Goal: Task Accomplishment & Management: Complete application form

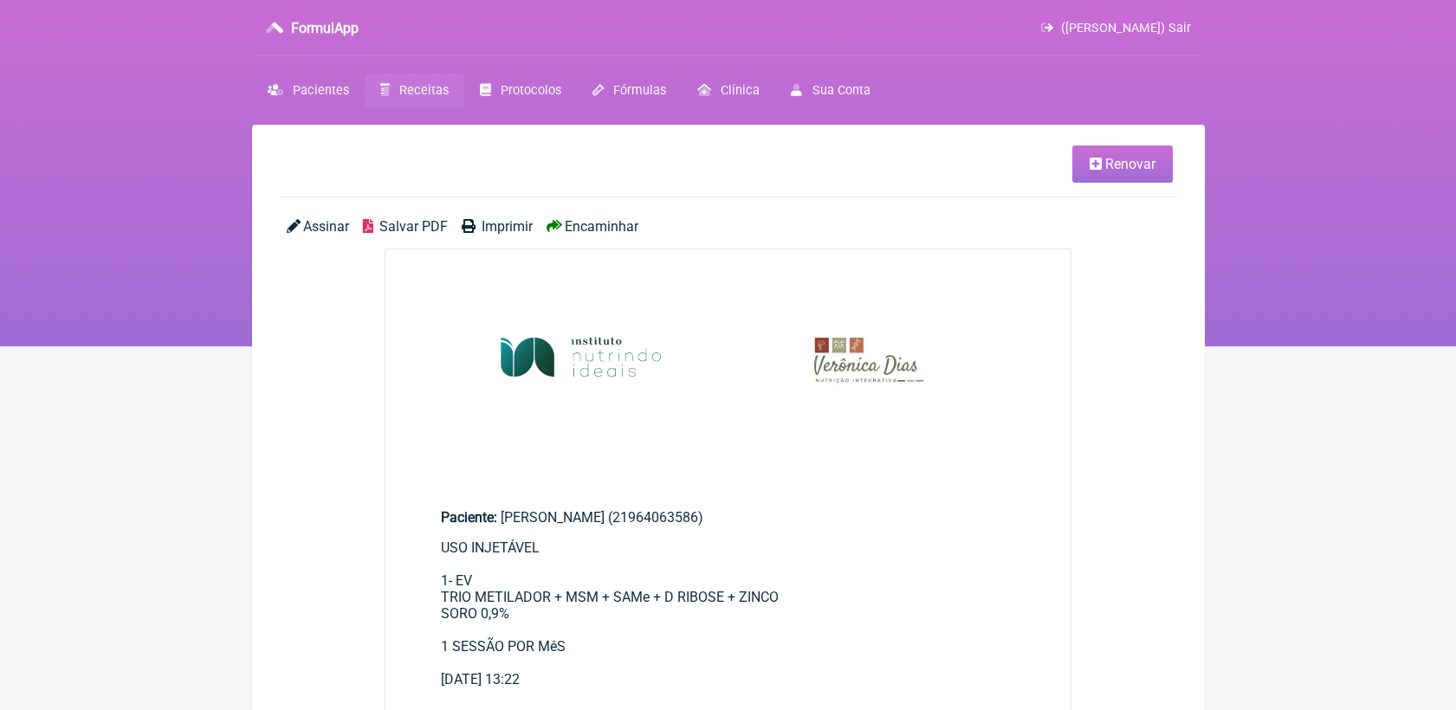
click at [423, 94] on span "Receitas" at bounding box center [423, 90] width 49 height 15
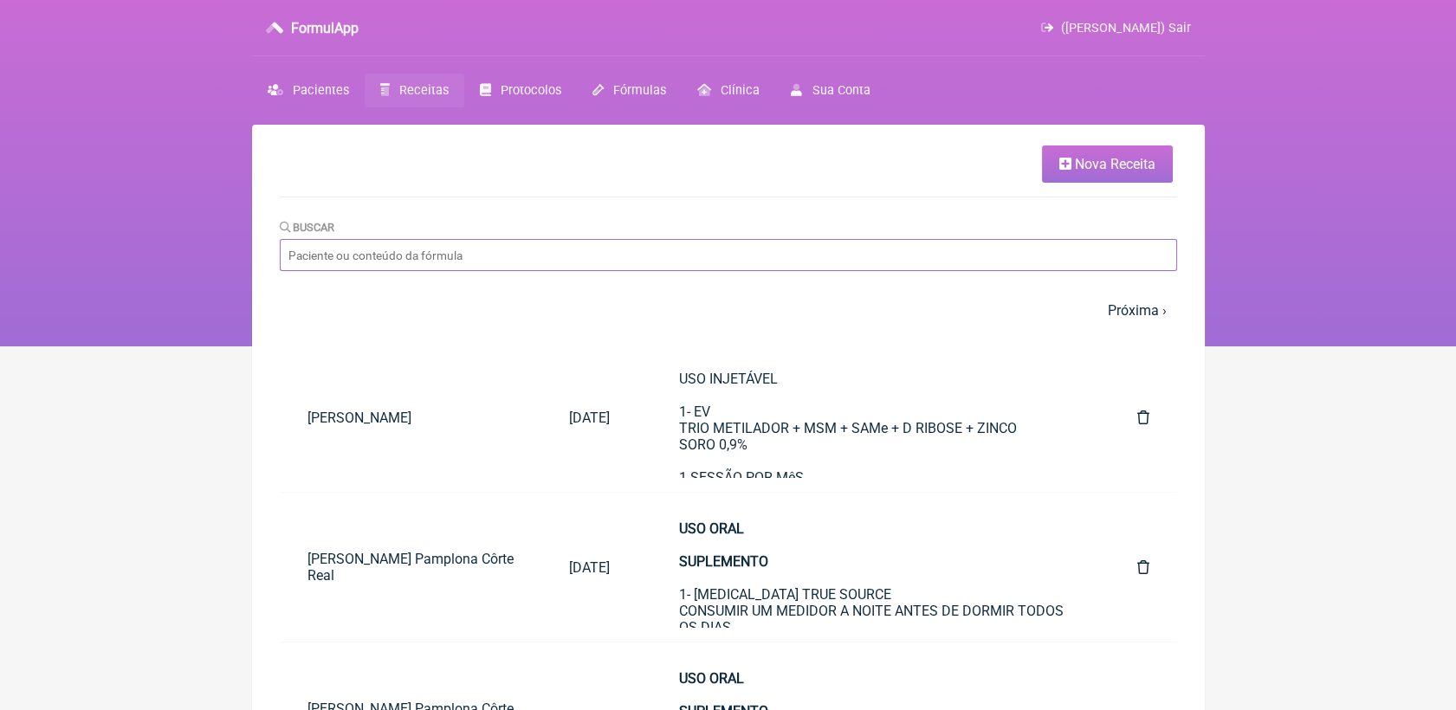
click at [729, 268] on input "Buscar" at bounding box center [728, 255] width 897 height 32
click at [729, 268] on input "andre" at bounding box center [728, 255] width 897 height 32
type input "andre felip"
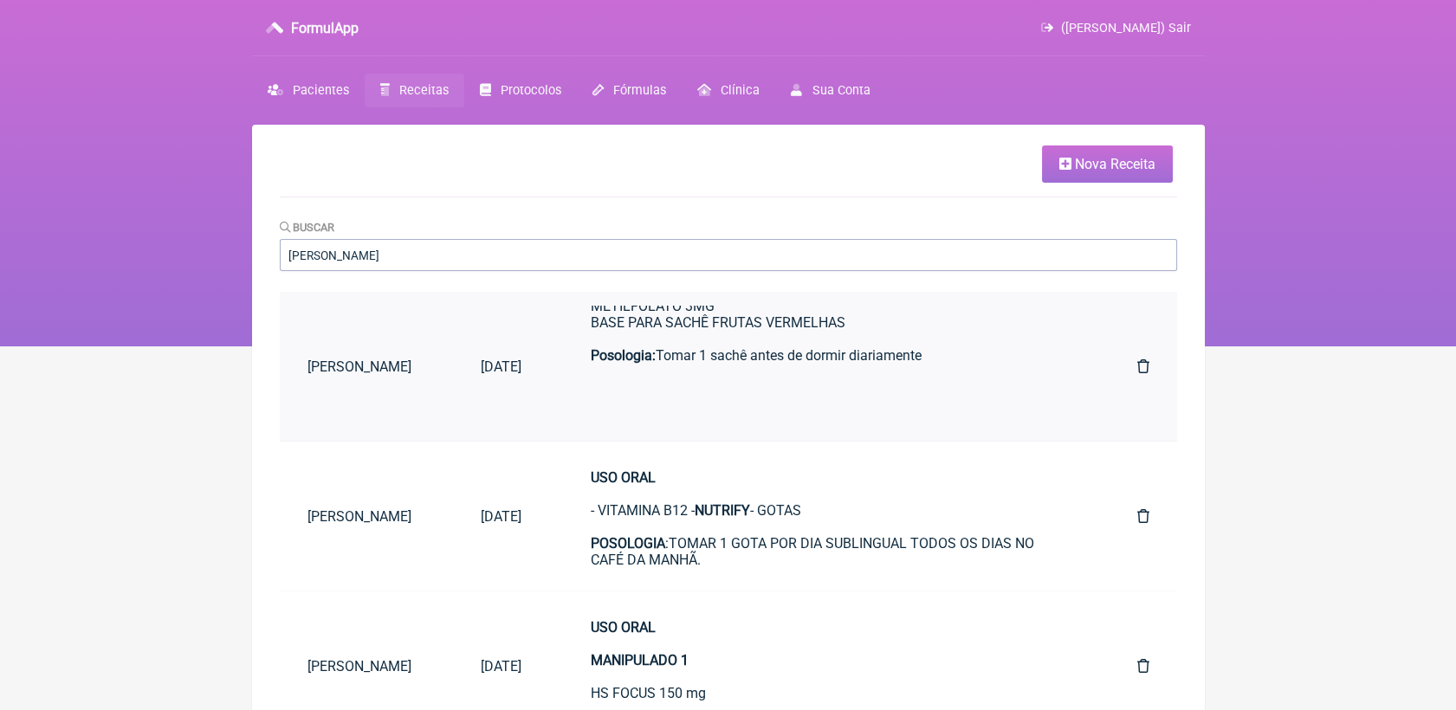
scroll to position [335, 0]
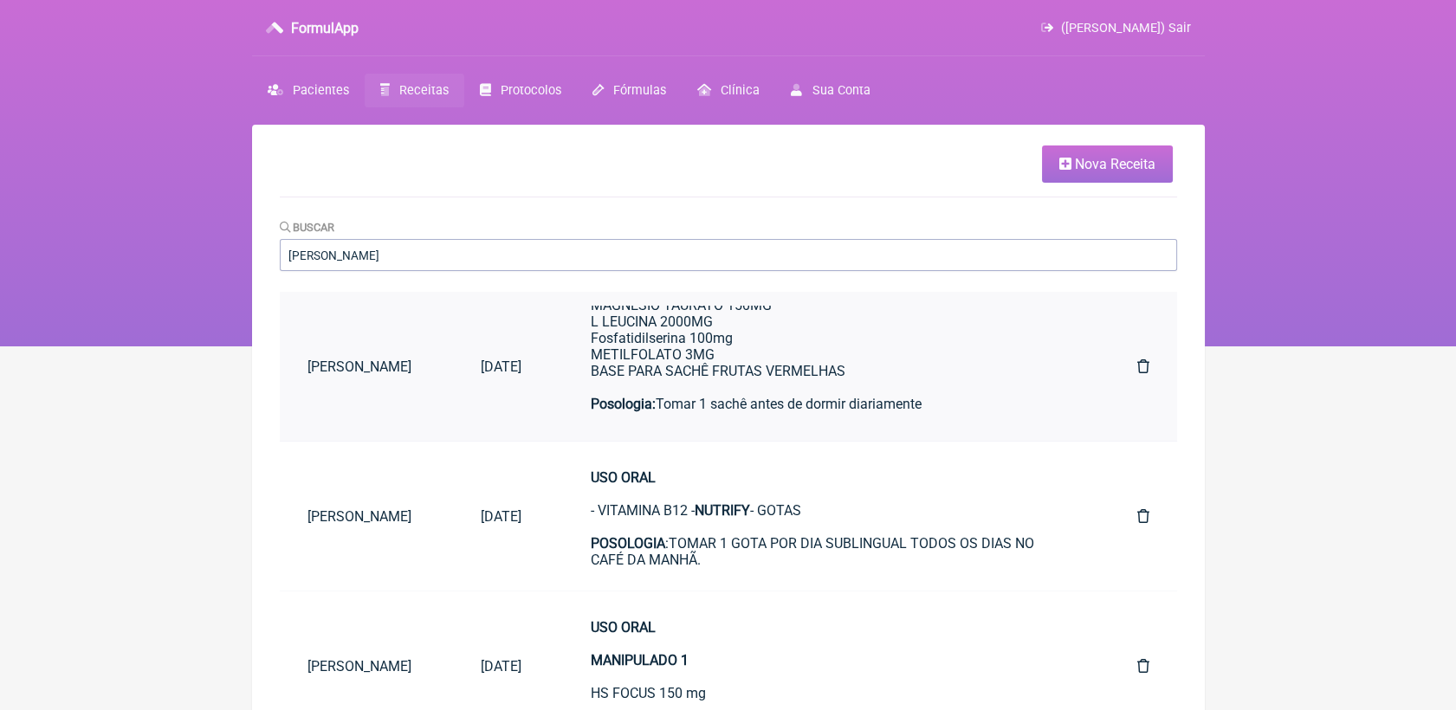
click at [850, 391] on div "Posologia: Tomar 1 dose ao dia, preferencialmente 30 a 45 minutos antes do trei…" at bounding box center [829, 329] width 477 height 263
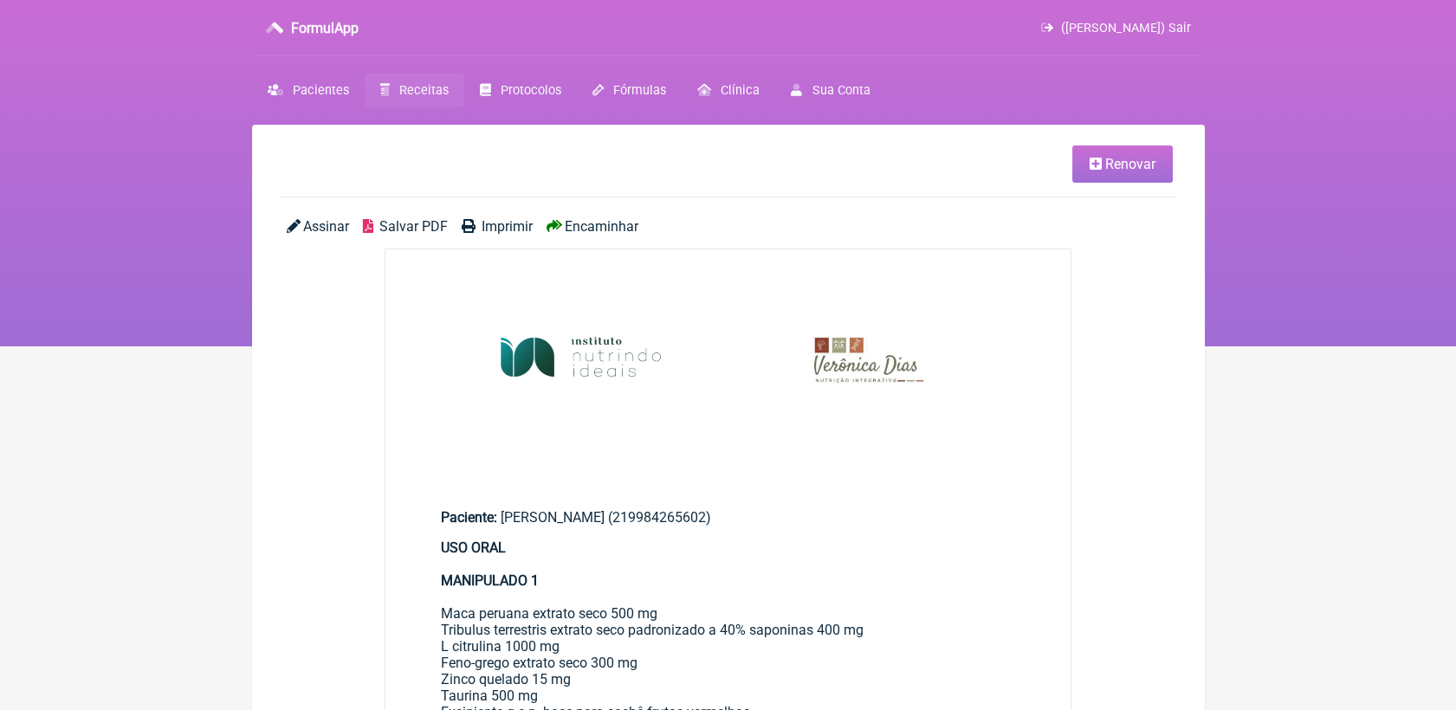
click at [1103, 175] on link "Renovar" at bounding box center [1122, 164] width 100 height 37
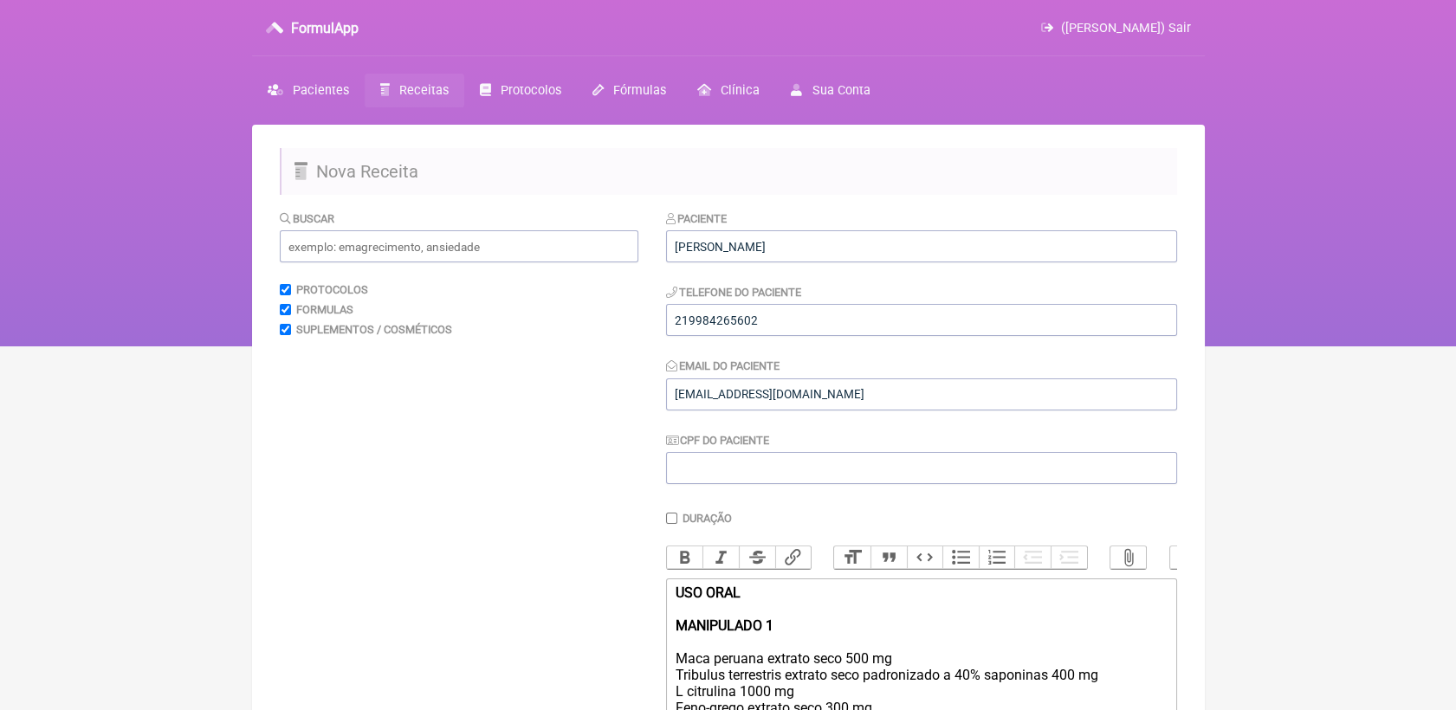
click at [1114, 70] on nav "FormulApp ([PERSON_NAME]) Sair [GEOGRAPHIC_DATA] Receitas Protocolos Fórmulas […" at bounding box center [728, 173] width 1456 height 346
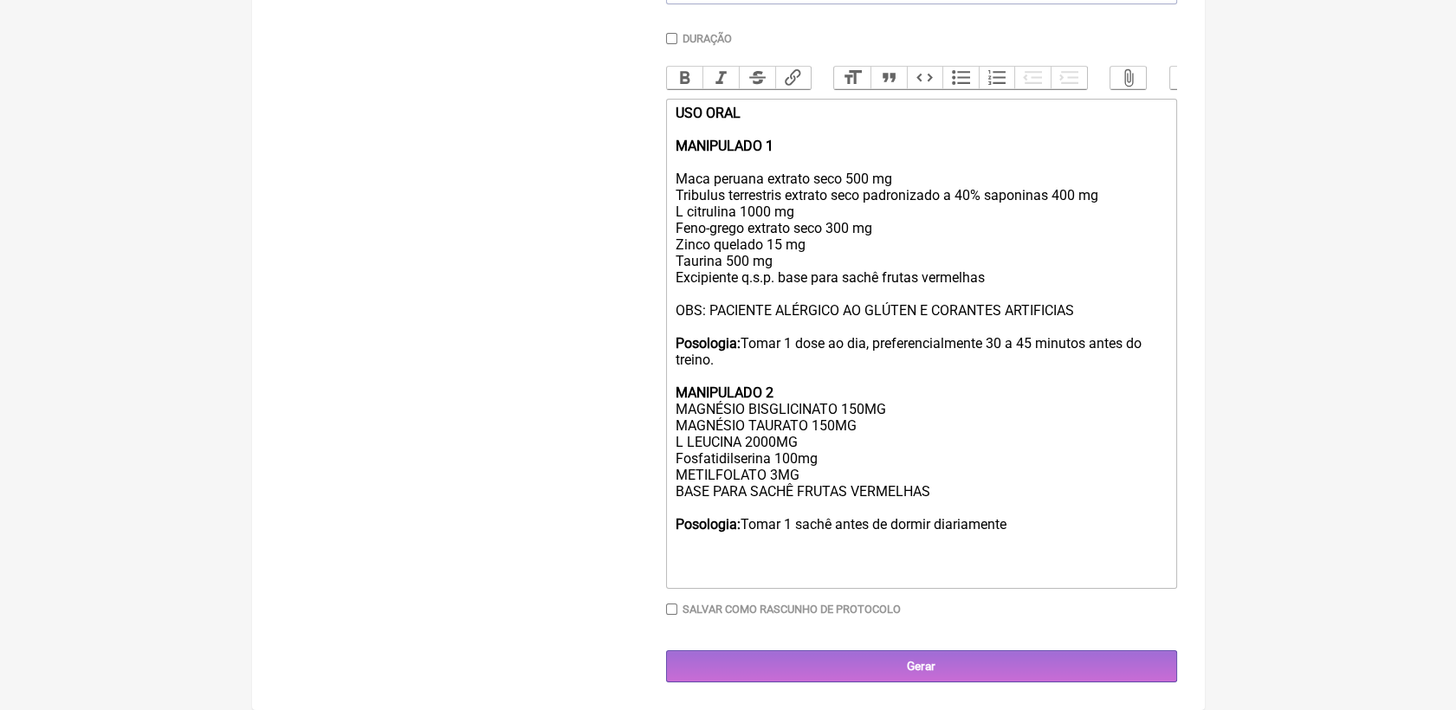
scroll to position [513, 0]
click at [773, 475] on div "Posologia: Tomar 1 dose ao dia, preferencialmente 30 a 45 minutos antes do trei…" at bounding box center [921, 450] width 492 height 263
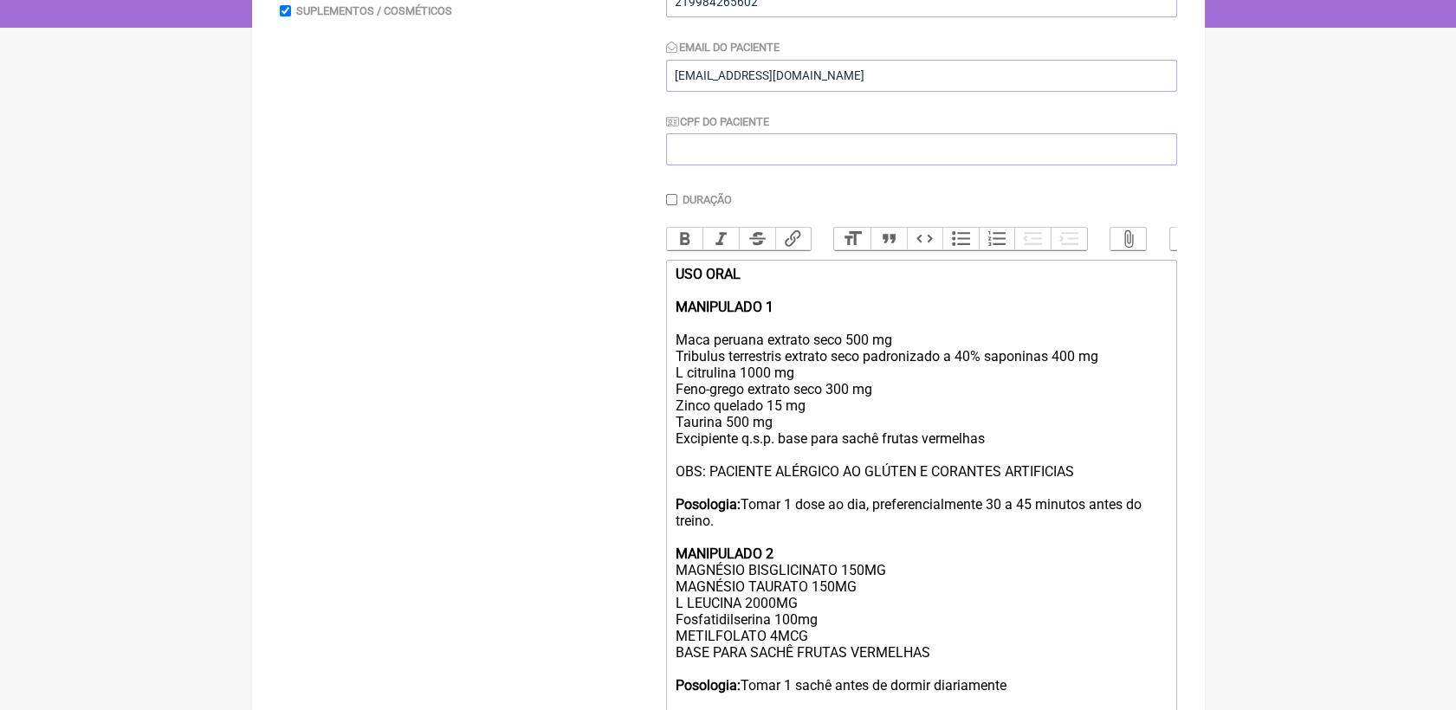
scroll to position [417, 0]
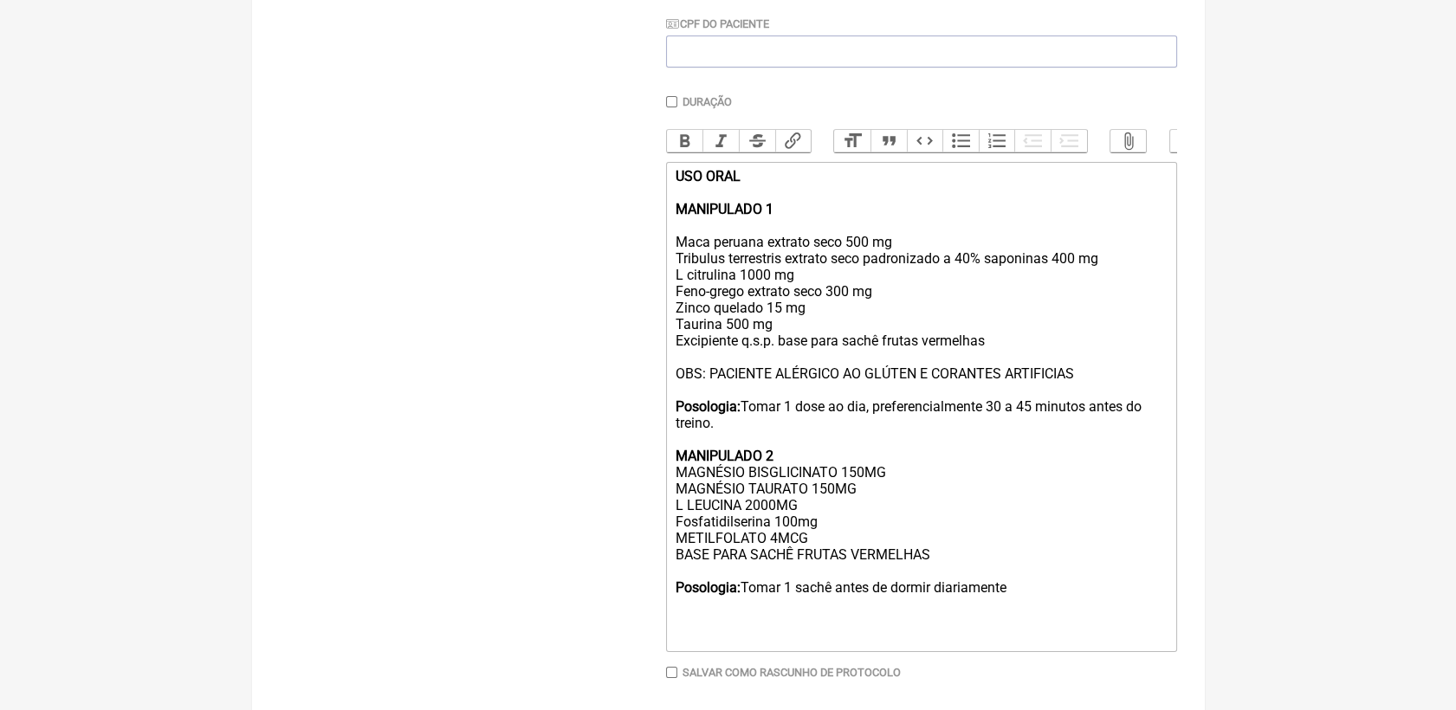
drag, startPoint x: 672, startPoint y: 263, endPoint x: 908, endPoint y: 262, distance: 235.6
click at [908, 262] on trix-editor "USO ORAL MANIPULADO 1 Maca peruana extrato seco 500 mg Tribulus terrestris extr…" at bounding box center [921, 407] width 511 height 490
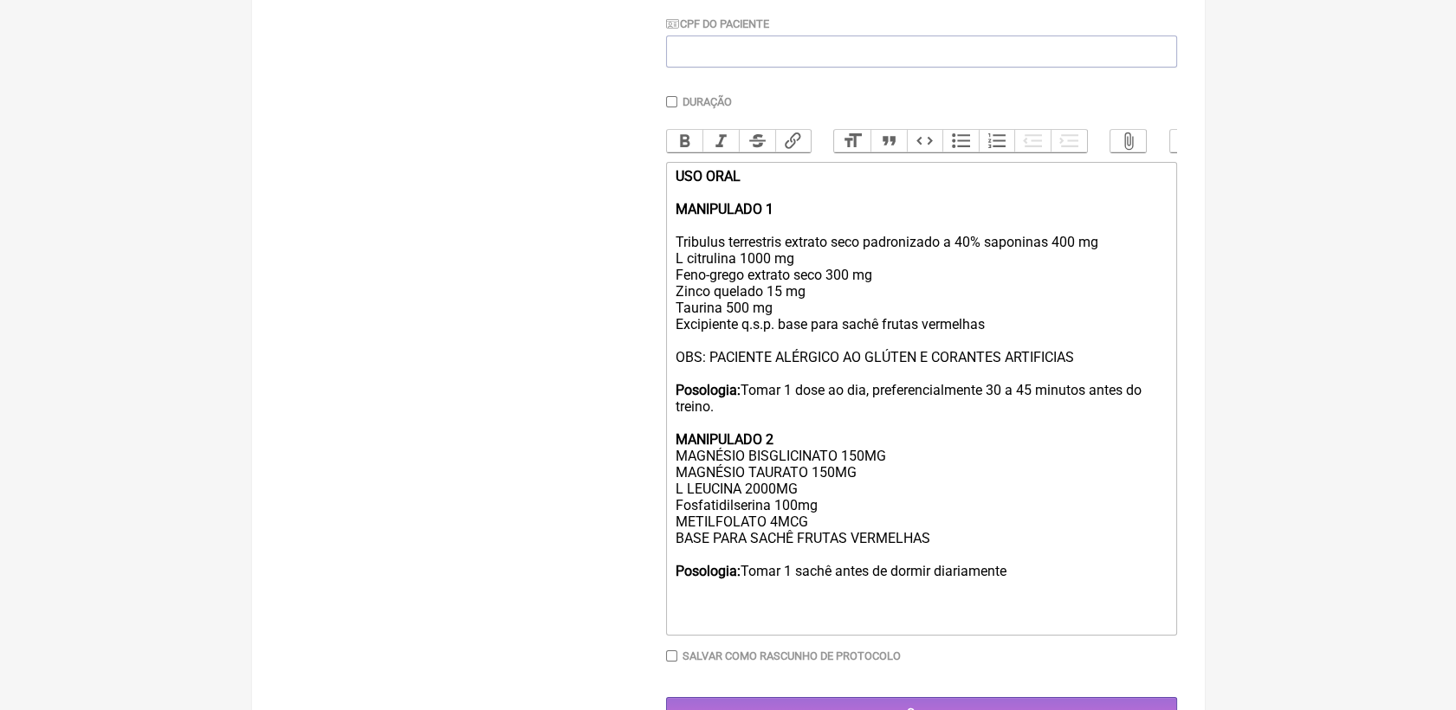
click at [883, 297] on div "USO ORAL MANIPULADO 1 Tribulus terrestris extrato seco padronizado a 40% saponi…" at bounding box center [921, 266] width 492 height 197
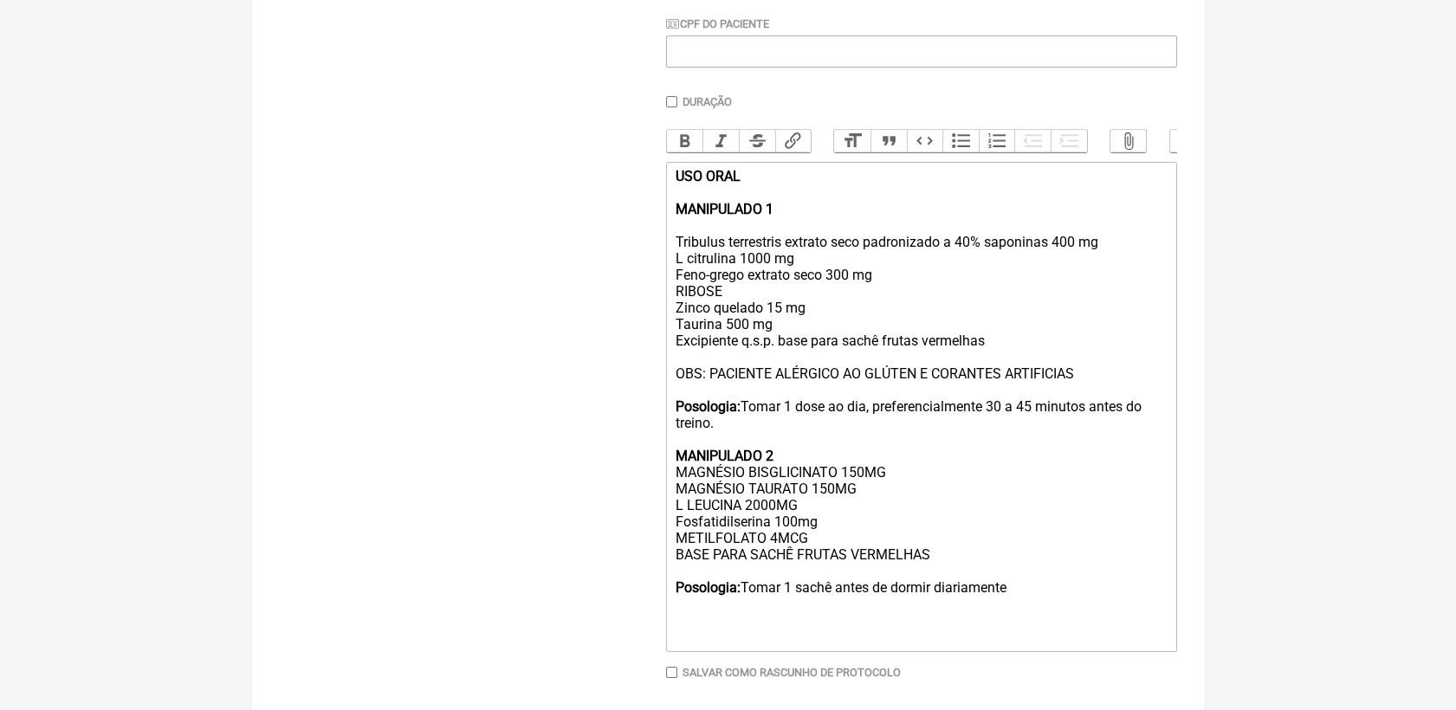
type trix-editor "<div><strong>USO ORAL <br><br>MANIPULADO 1</strong><br><br>Tribulus terrestris …"
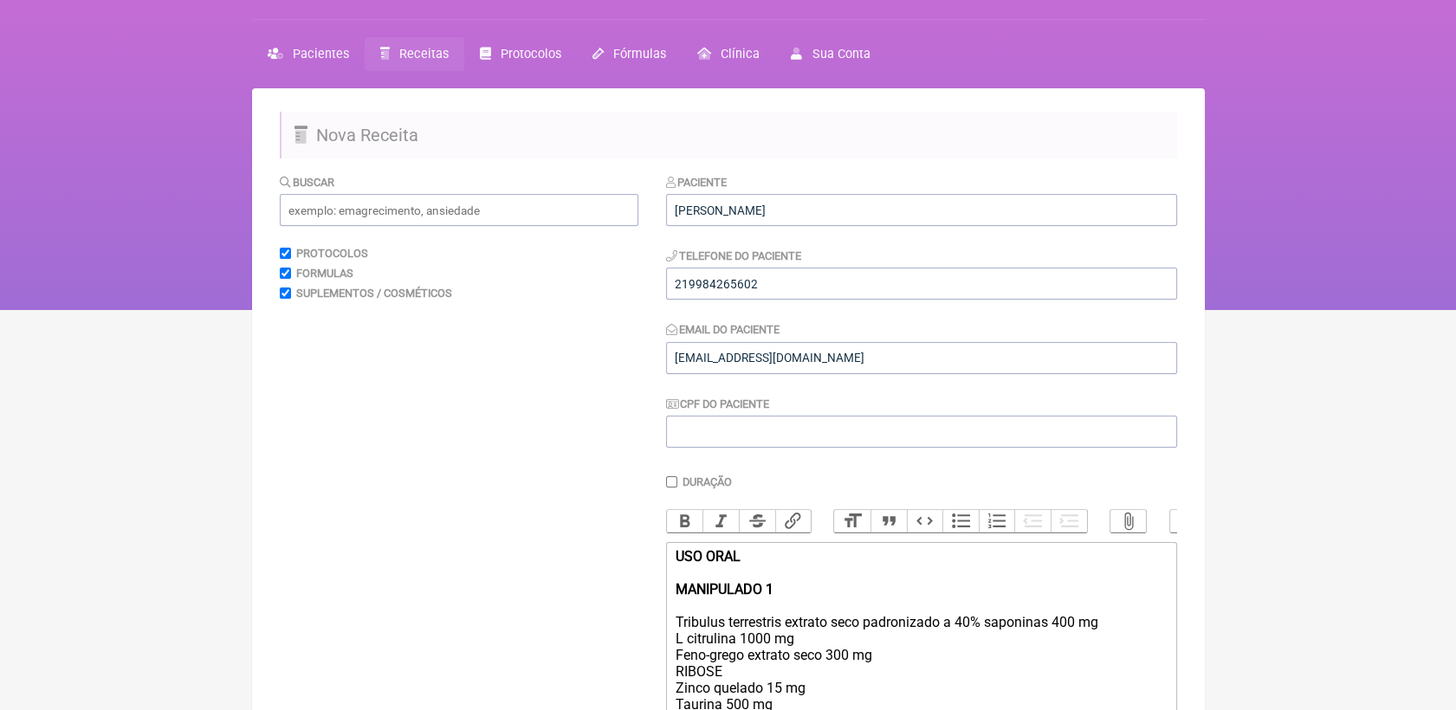
scroll to position [32, 0]
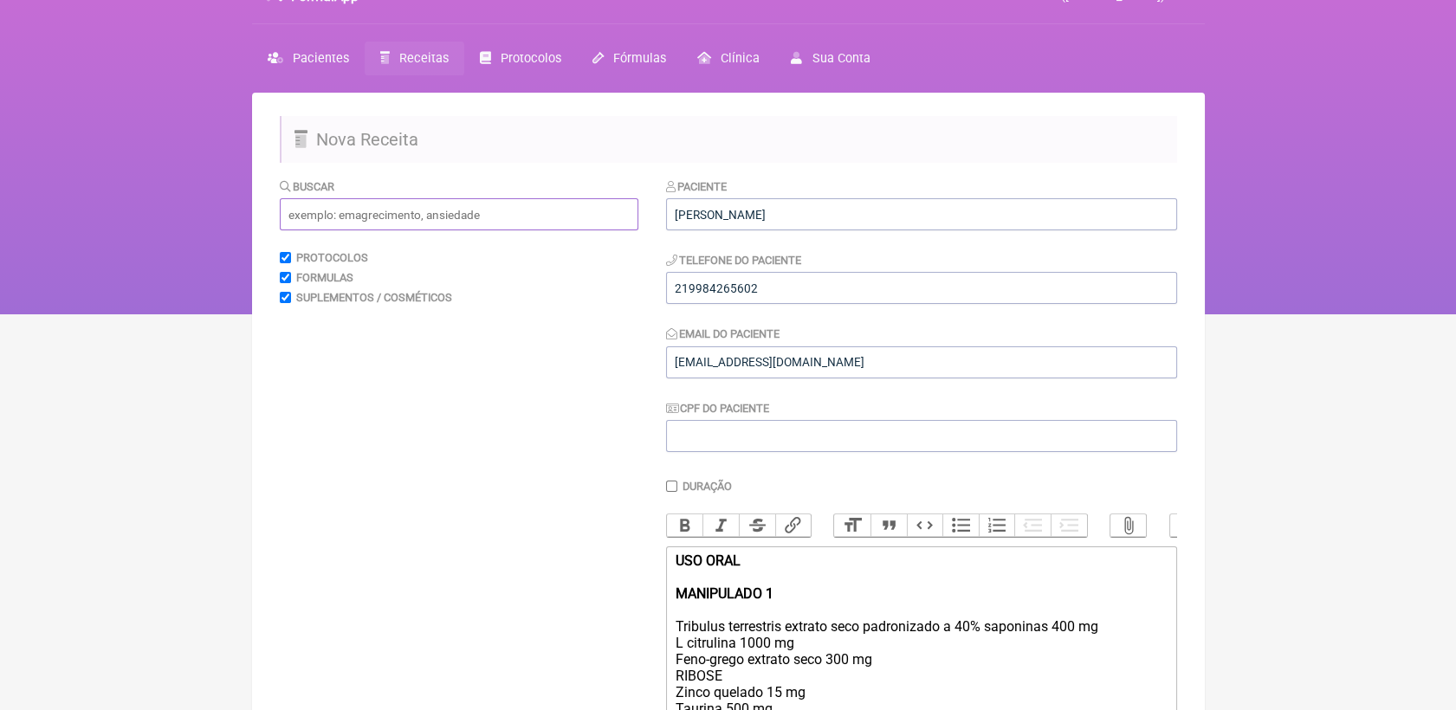
click at [488, 211] on input "text" at bounding box center [459, 214] width 359 height 32
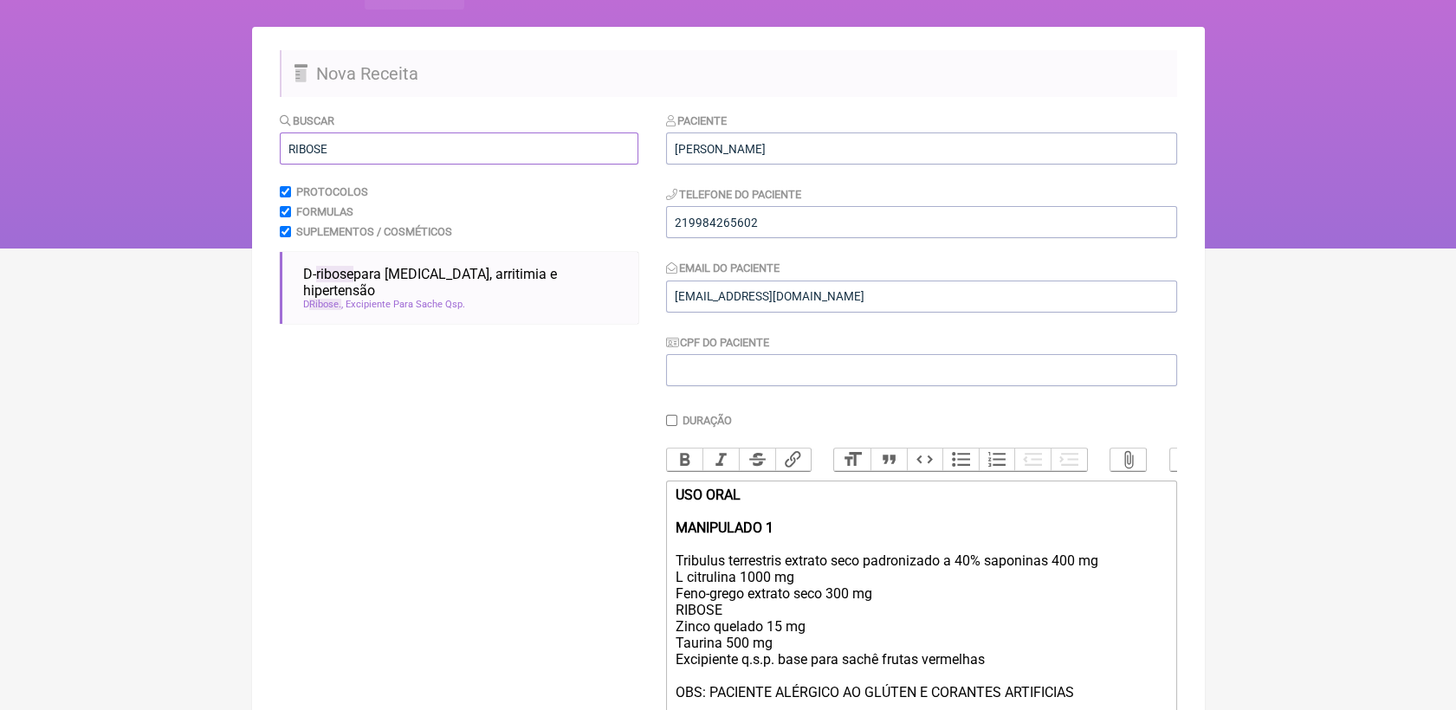
scroll to position [128, 0]
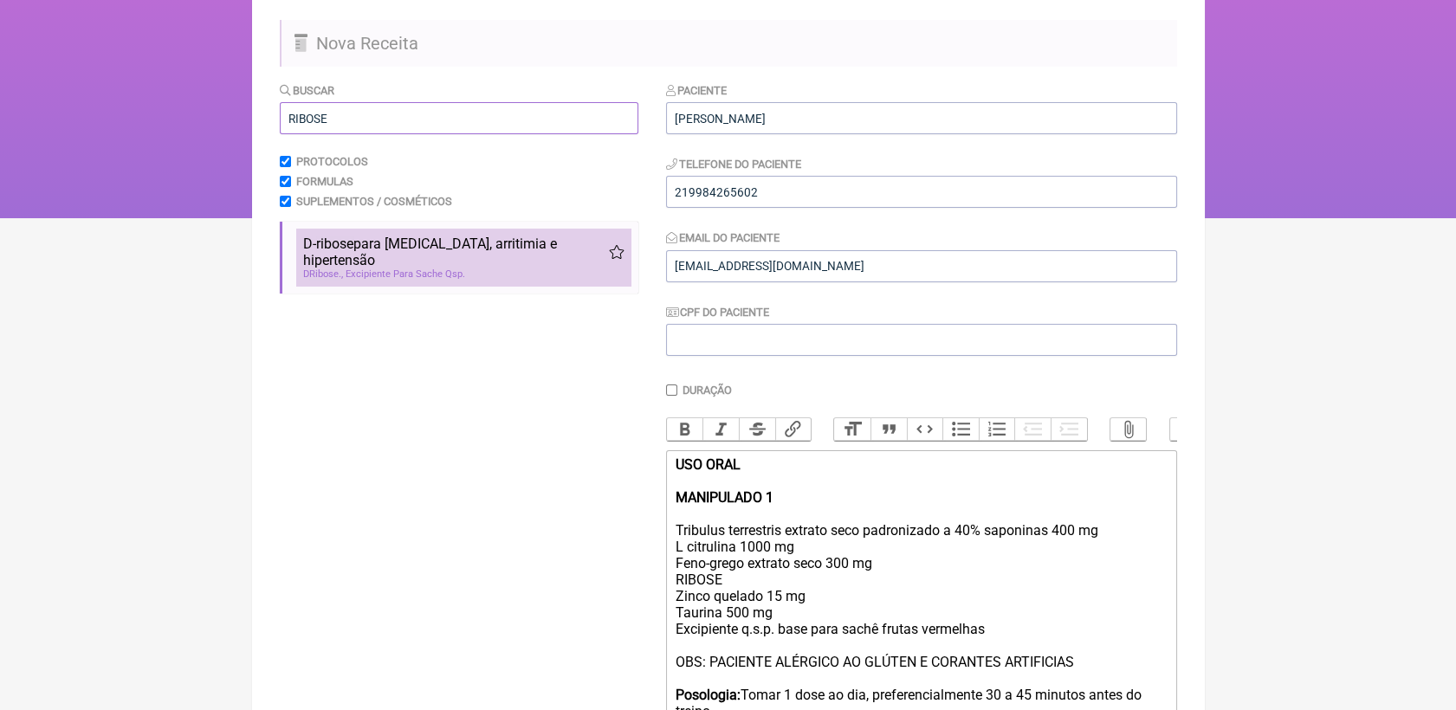
type input "RIBOSE"
click at [432, 268] on span "Excipiente Para Sache Qsp" at bounding box center [406, 273] width 120 height 11
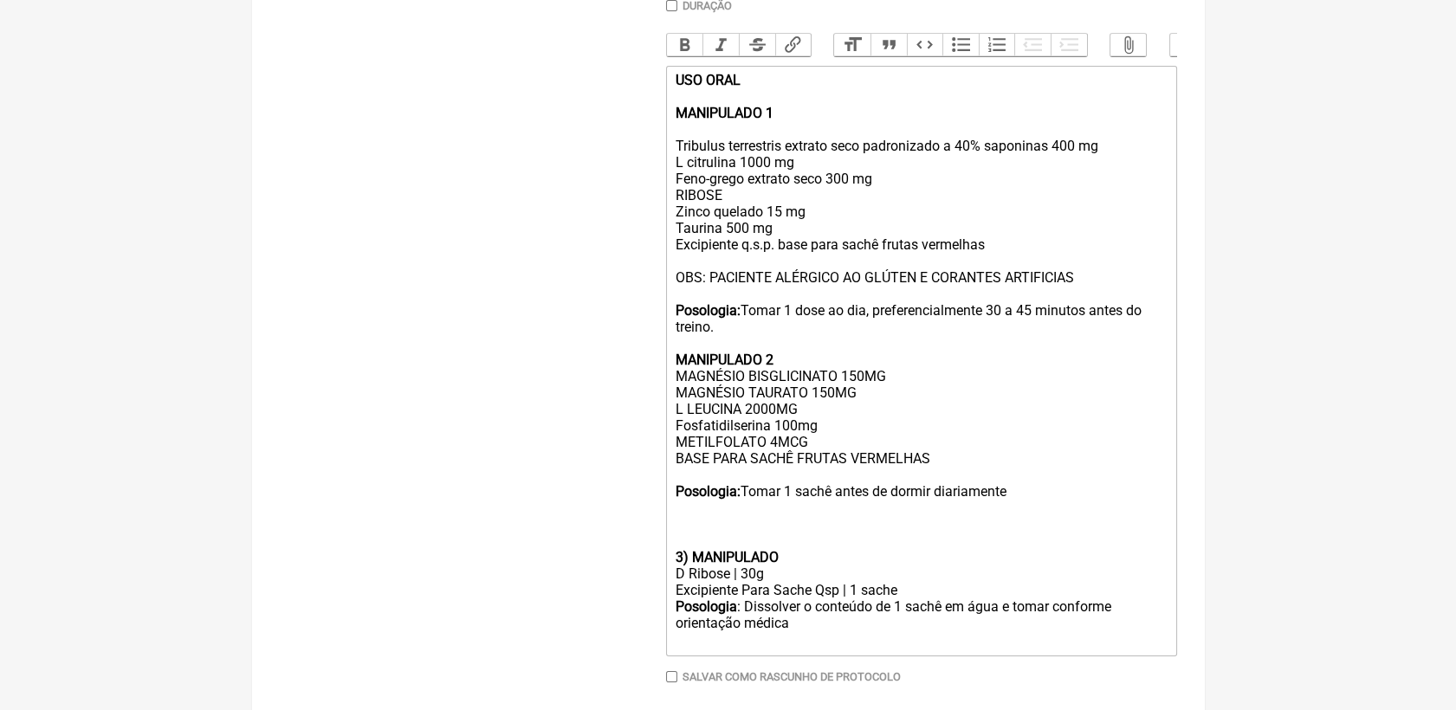
scroll to position [513, 0]
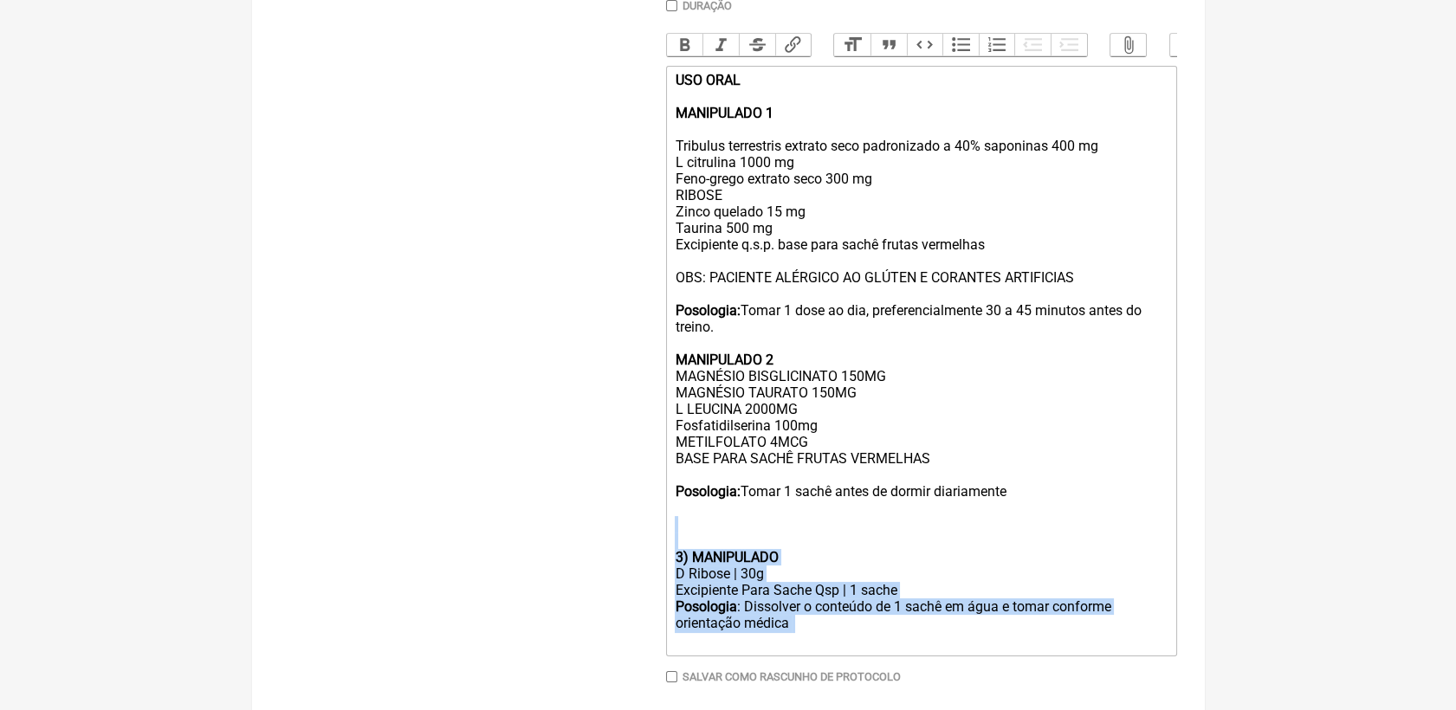
drag, startPoint x: 812, startPoint y: 669, endPoint x: 681, endPoint y: 577, distance: 160.3
click at [681, 577] on trix-editor "USO ORAL MANIPULADO 1 Tribulus terrestris extrato seco padronizado a 40% saponi…" at bounding box center [921, 361] width 511 height 591
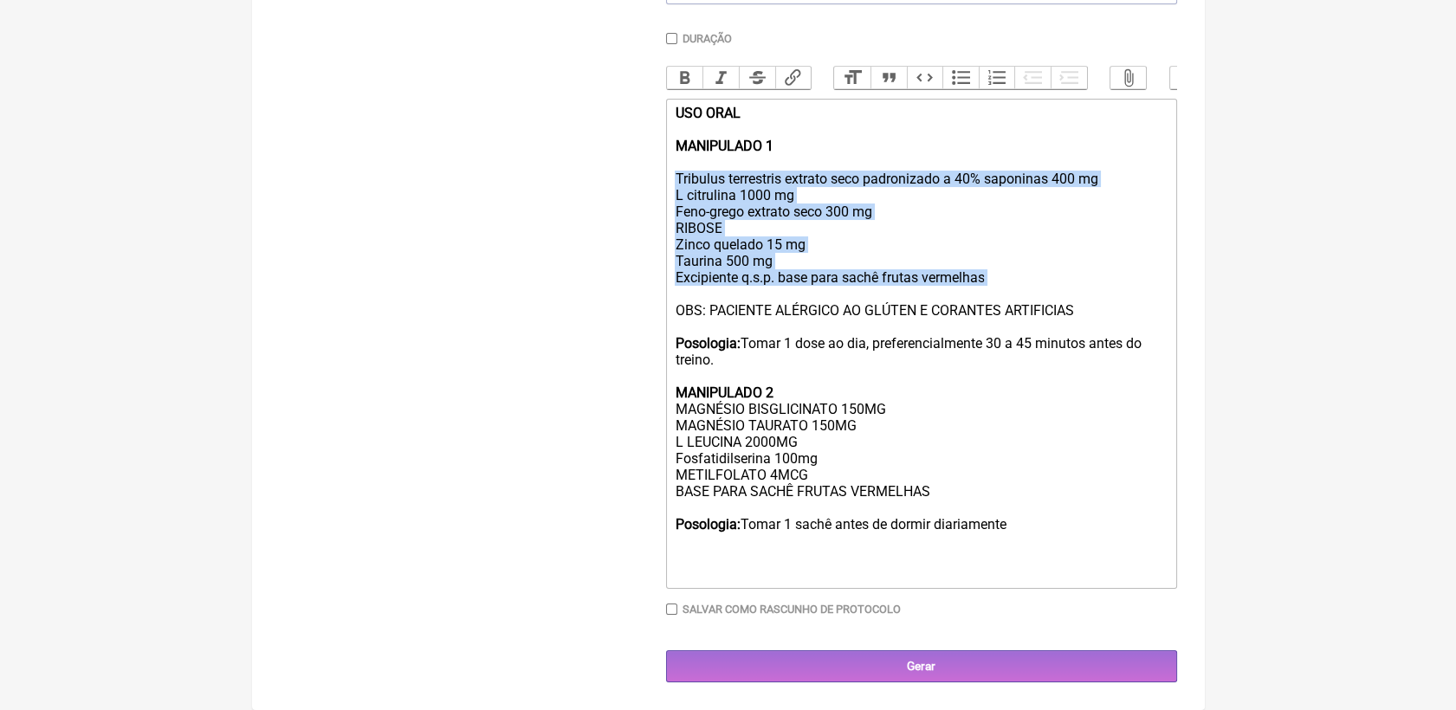
drag, startPoint x: 669, startPoint y: 164, endPoint x: 1025, endPoint y: 287, distance: 376.6
click at [1025, 287] on trix-editor "USO ORAL MANIPULADO 1 Tribulus terrestris extrato seco padronizado a 40% saponi…" at bounding box center [921, 344] width 511 height 490
copy div "Tribulus terrestris extrato seco padronizado a 40% saponinas 400 mg L citrulina…"
click at [761, 253] on div "USO ORAL MANIPULADO 1 Tribulus terrestris extrato seco padronizado a 40% saponi…" at bounding box center [921, 212] width 492 height 214
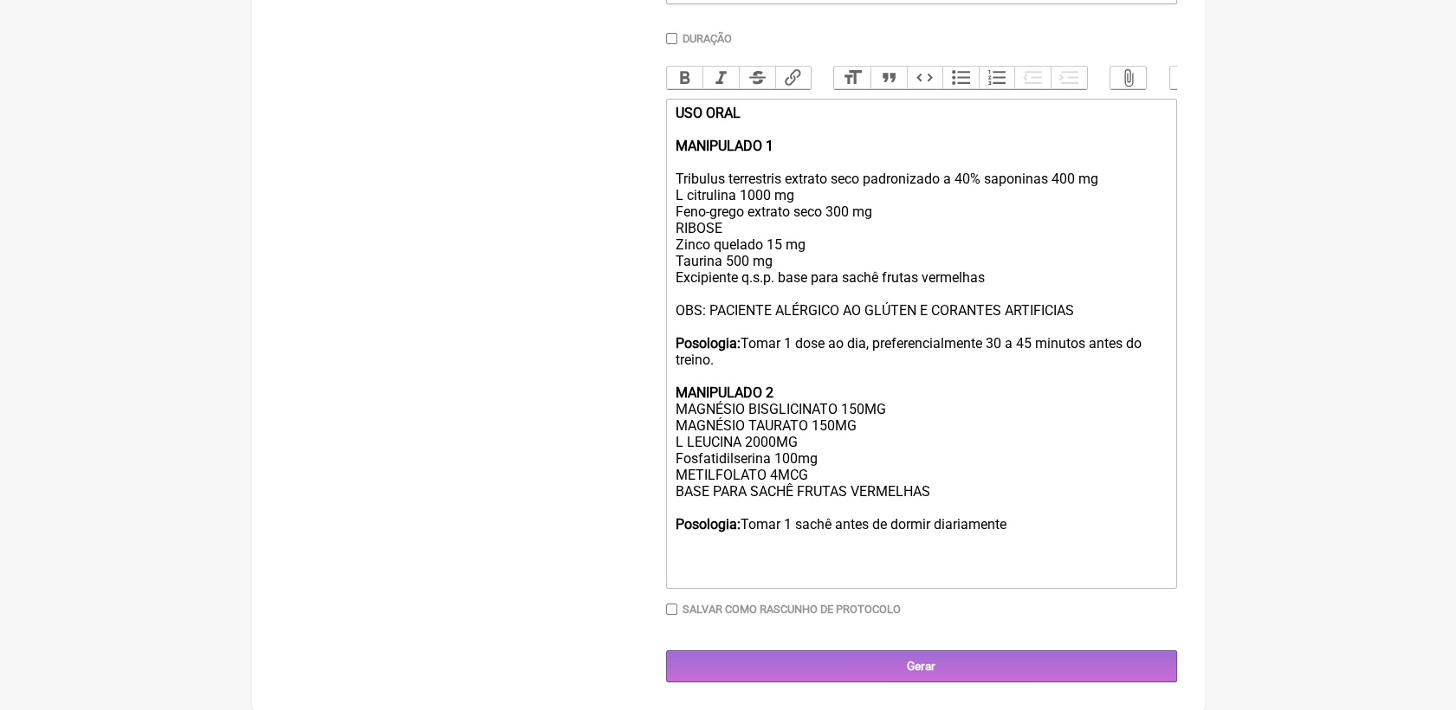
click at [731, 221] on div "USO ORAL MANIPULADO 1 Tribulus terrestris extrato seco padronizado a 40% saponi…" at bounding box center [921, 212] width 492 height 214
click at [1038, 418] on div "Posologia: Tomar 1 dose ao dia, preferencialmente 30 a 45 minutos antes do trei…" at bounding box center [921, 450] width 492 height 263
click at [676, 165] on div "USO ORAL MANIPULADO 1 Tribulus terrestris extrato seco padronizado a 40% saponi…" at bounding box center [921, 212] width 492 height 214
click at [931, 203] on div "USO ORAL MANIPULADO 1 Tribulus terrestris extrato seco padronizado a 40% saponi…" at bounding box center [921, 212] width 492 height 214
drag, startPoint x: 676, startPoint y: 163, endPoint x: 839, endPoint y: 169, distance: 163.8
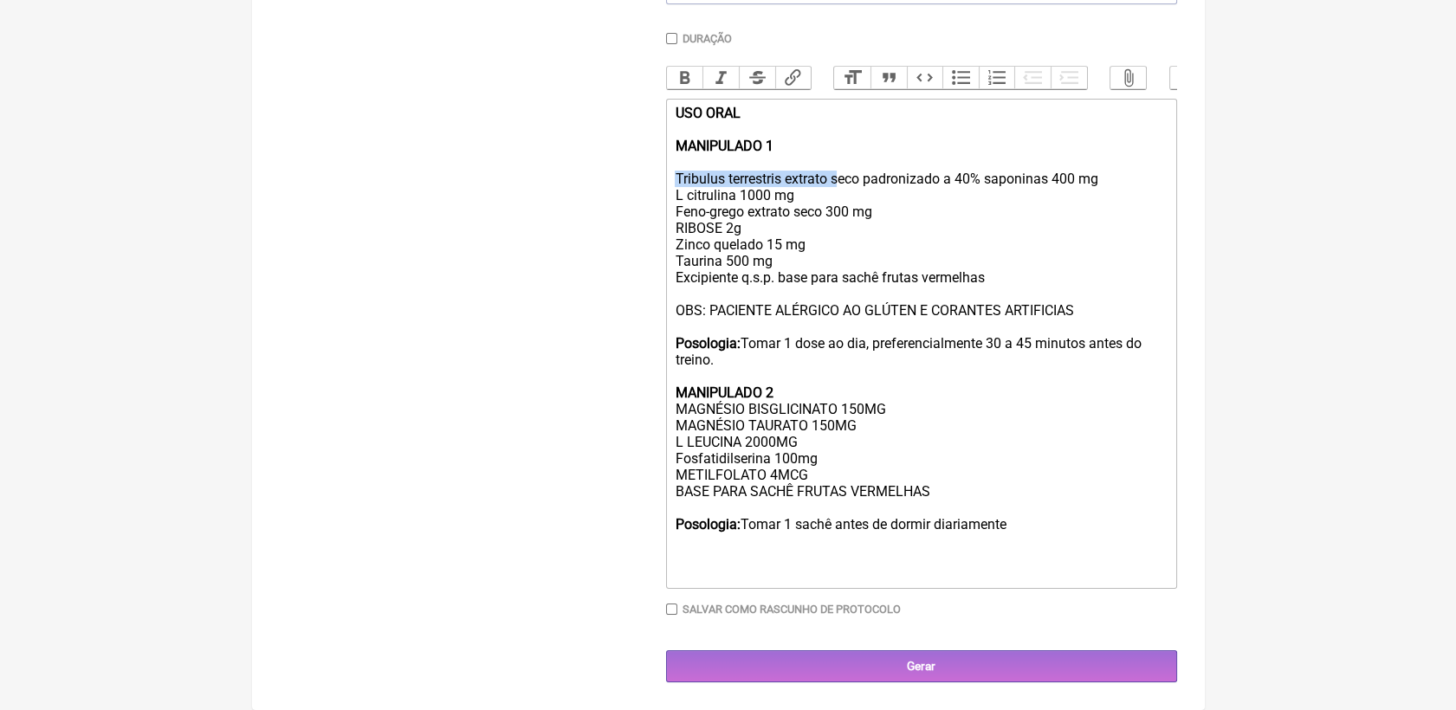
click at [839, 169] on div "USO ORAL MANIPULADO 1 Tribulus terrestris extrato seco padronizado a 40% saponi…" at bounding box center [921, 212] width 492 height 214
click at [856, 185] on div "USO ORAL MANIPULADO 1 Tribulus terrestris extrato seco padronizado a 40% saponi…" at bounding box center [921, 212] width 492 height 214
drag, startPoint x: 866, startPoint y: 166, endPoint x: 1046, endPoint y: 164, distance: 180.2
click at [1046, 164] on div "USO ORAL MANIPULADO 1 Tribulus terrestris extrato seco padronizado a 40% saponi…" at bounding box center [921, 212] width 492 height 214
click at [831, 358] on div "Posologia: Tomar 1 dose ao dia, preferencialmente 30 a 45 minutos antes do trei…" at bounding box center [921, 450] width 492 height 263
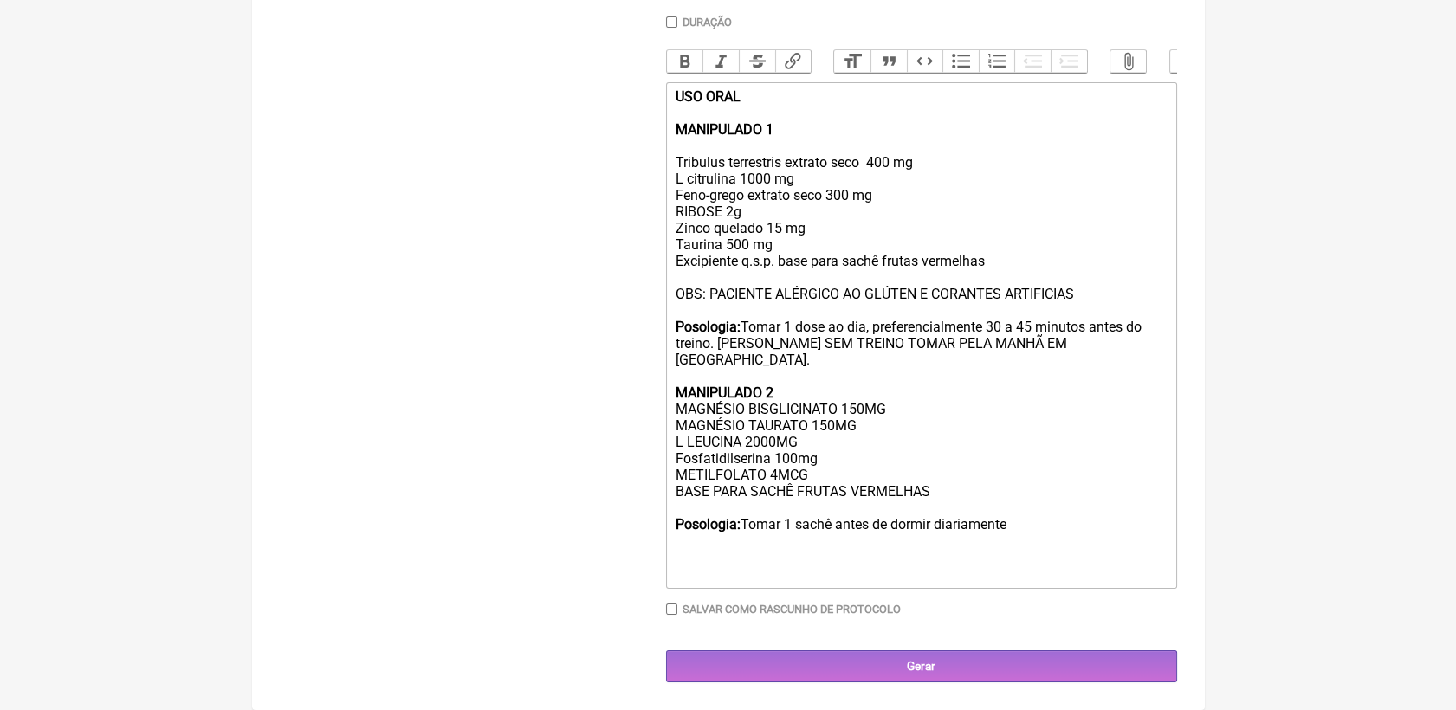
click at [671, 407] on trix-editor "USO ORAL MANIPULADO 1 Tribulus terrestris extrato seco 400 mg L citrulina 1000 …" at bounding box center [921, 335] width 511 height 507
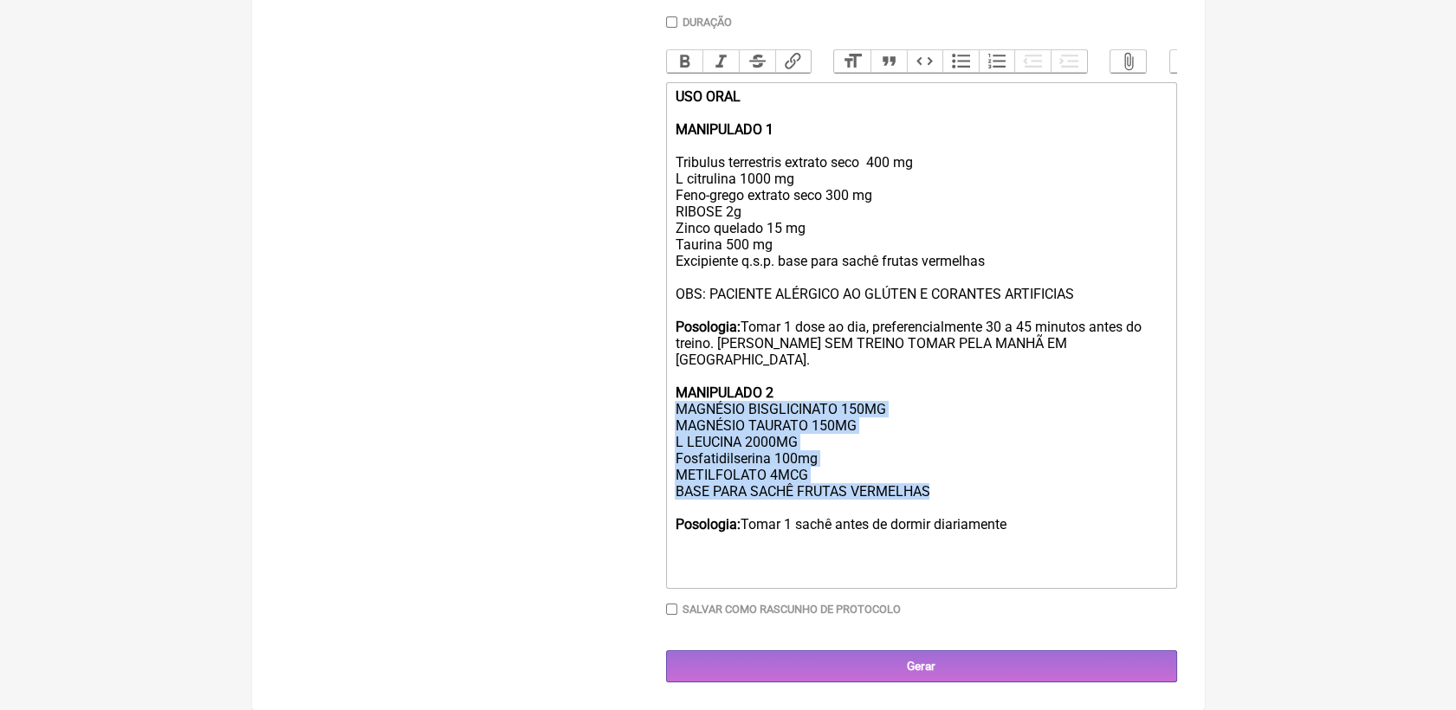
drag, startPoint x: 675, startPoint y: 403, endPoint x: 956, endPoint y: 488, distance: 294.0
click at [956, 488] on div "Posologia: Tomar 1 dose ao dia, preferencialmente 30 a 45 minutos antes do trei…" at bounding box center [921, 442] width 492 height 280
copy div "MAGNÉSIO BISGLICINATO 150MG MAGNÉSIO TAURATO 150MG L LEUCINA 2000MG Fosfatidils…"
click at [816, 470] on div "Posologia: Tomar 1 dose ao dia, preferencialmente 30 a 45 minutos antes do trei…" at bounding box center [921, 442] width 492 height 280
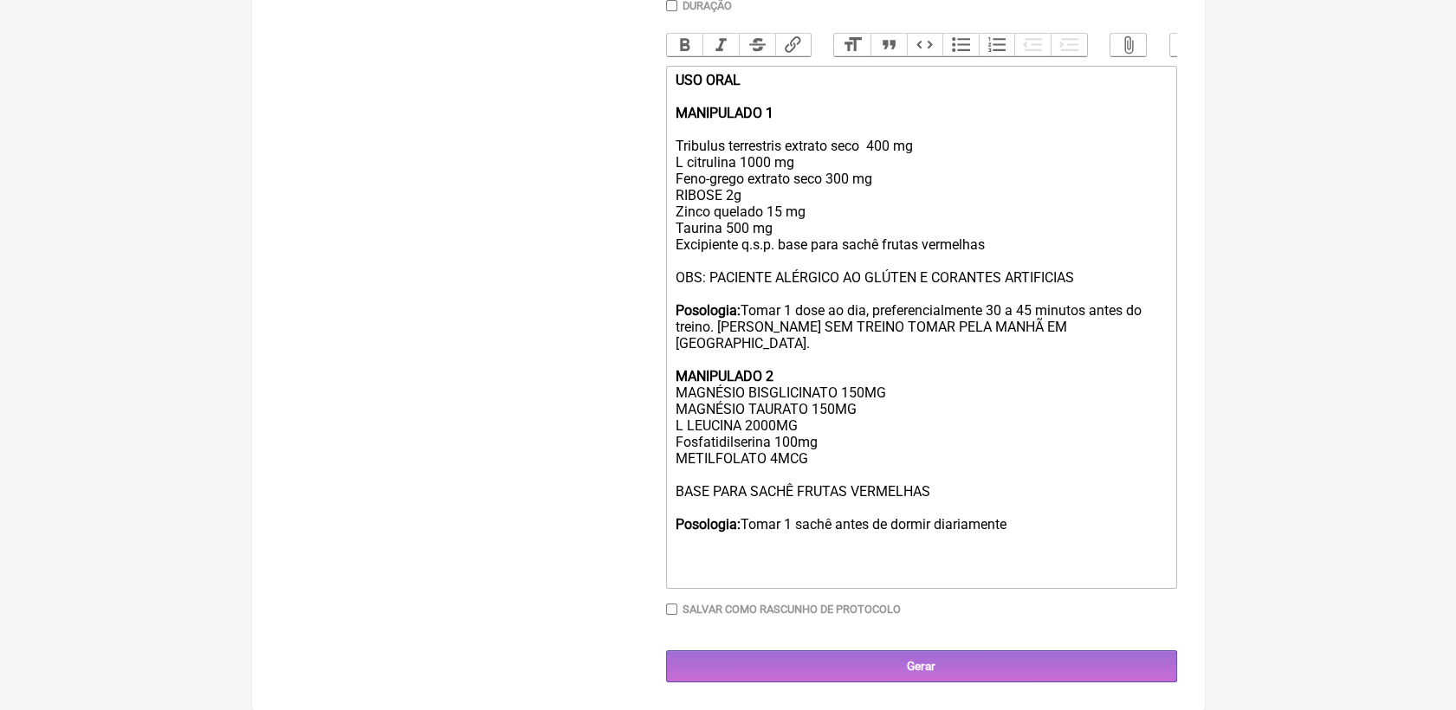
paste trix-editor "Bifidobacterium lactis"
type trix-editor "<div><strong>USO ORAL <br><br>MANIPULADO 1</strong><br><br>Tribulus terrestris …"
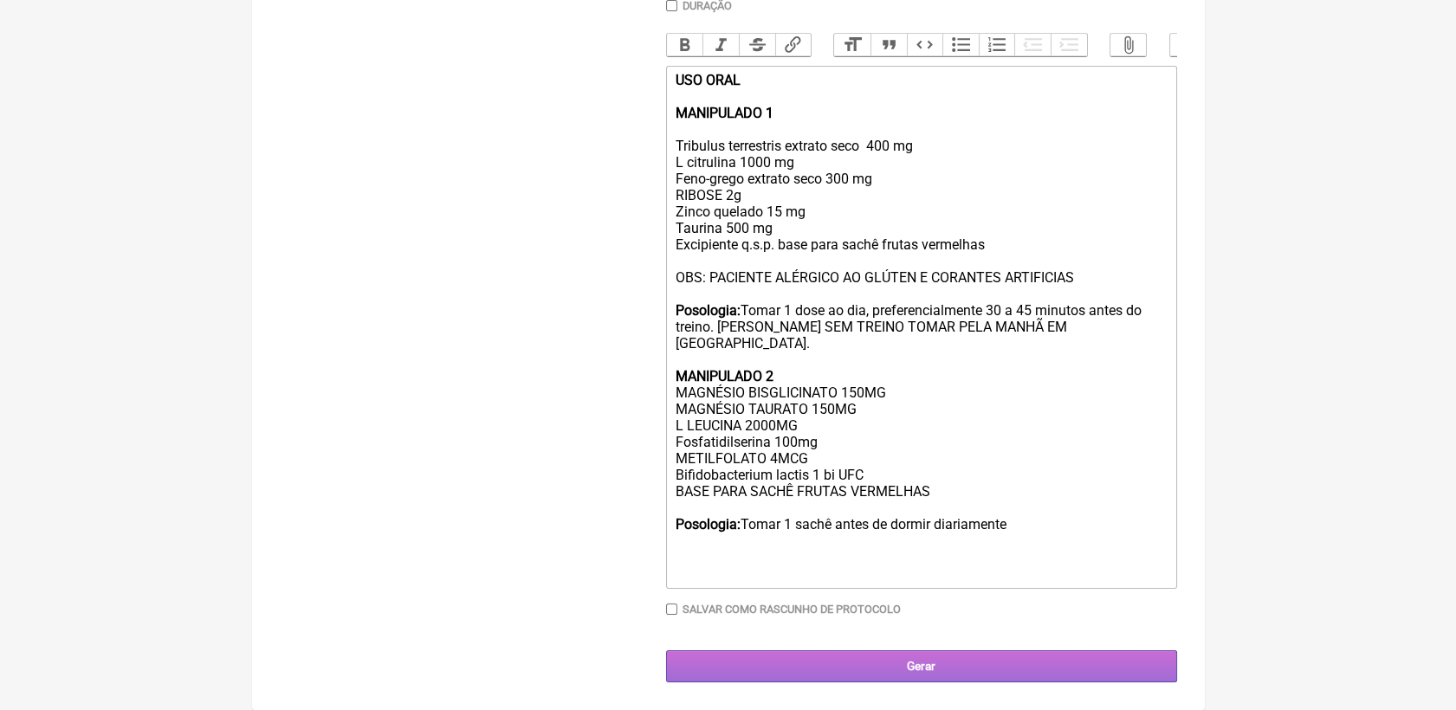
scroll to position [530, 0]
click at [947, 664] on input "Gerar" at bounding box center [921, 666] width 511 height 32
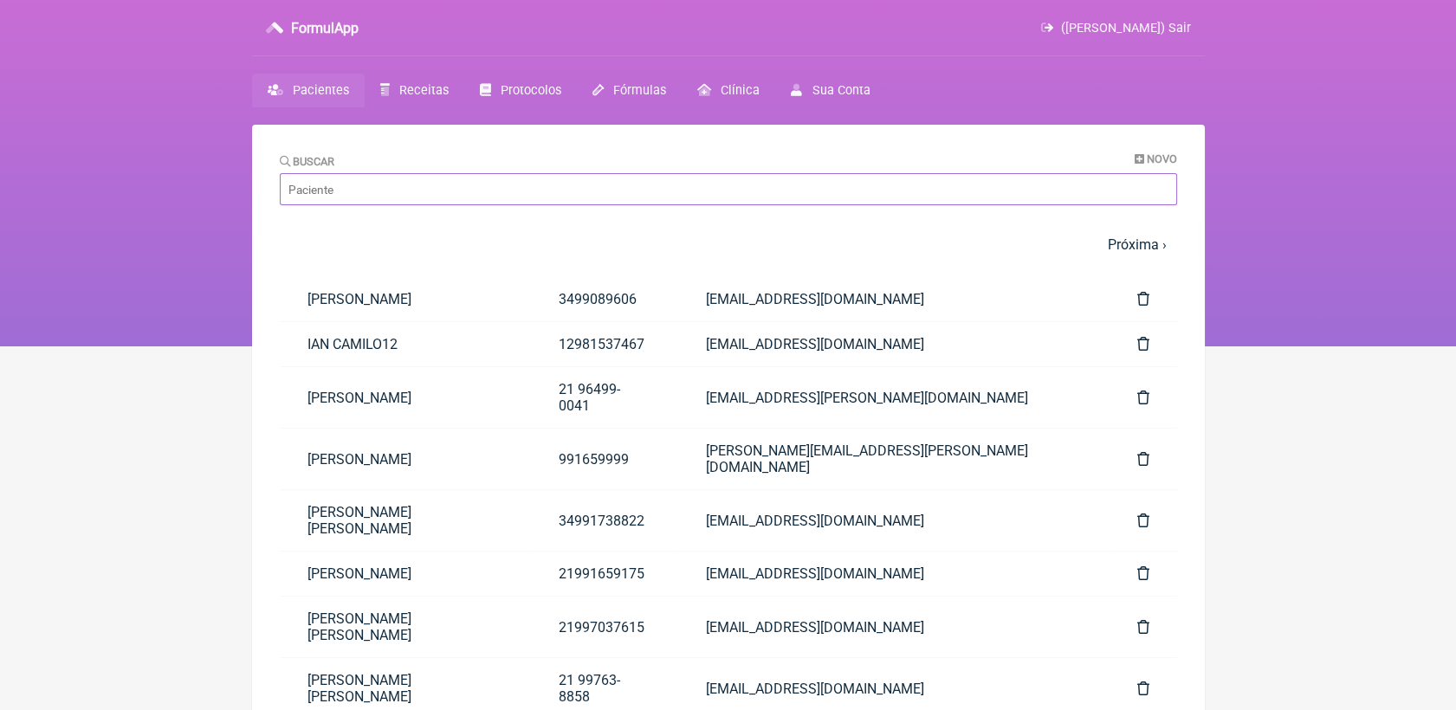
click at [425, 195] on input "Buscar" at bounding box center [728, 189] width 897 height 32
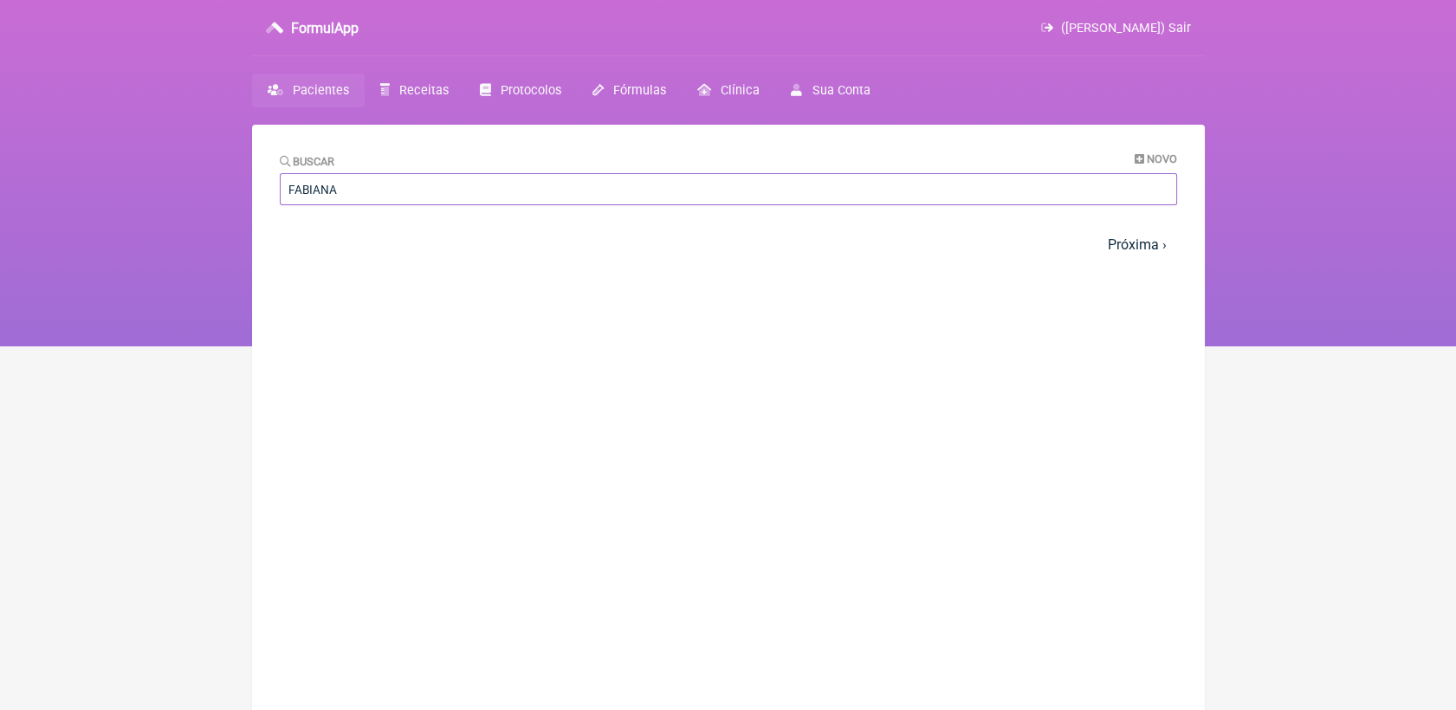
type input "FABIANA"
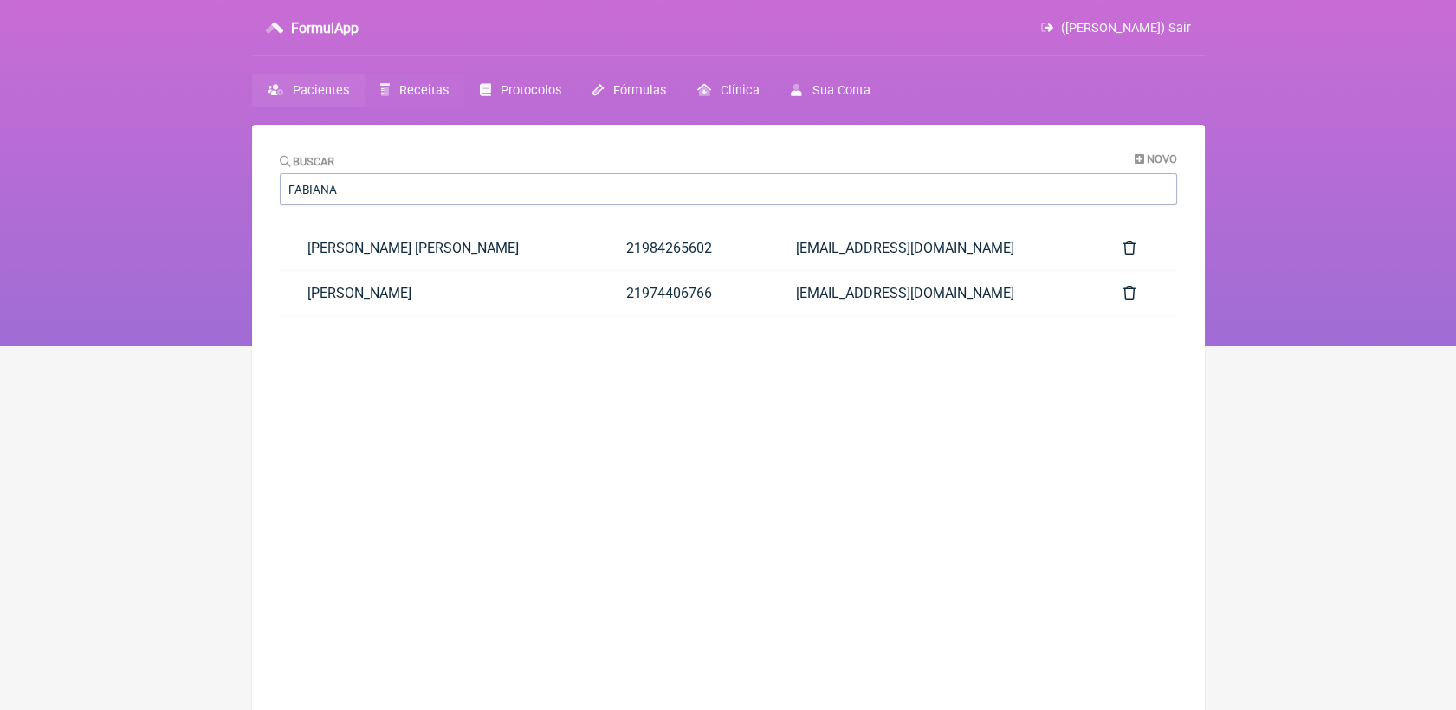
click at [411, 87] on span "Receitas" at bounding box center [423, 90] width 49 height 15
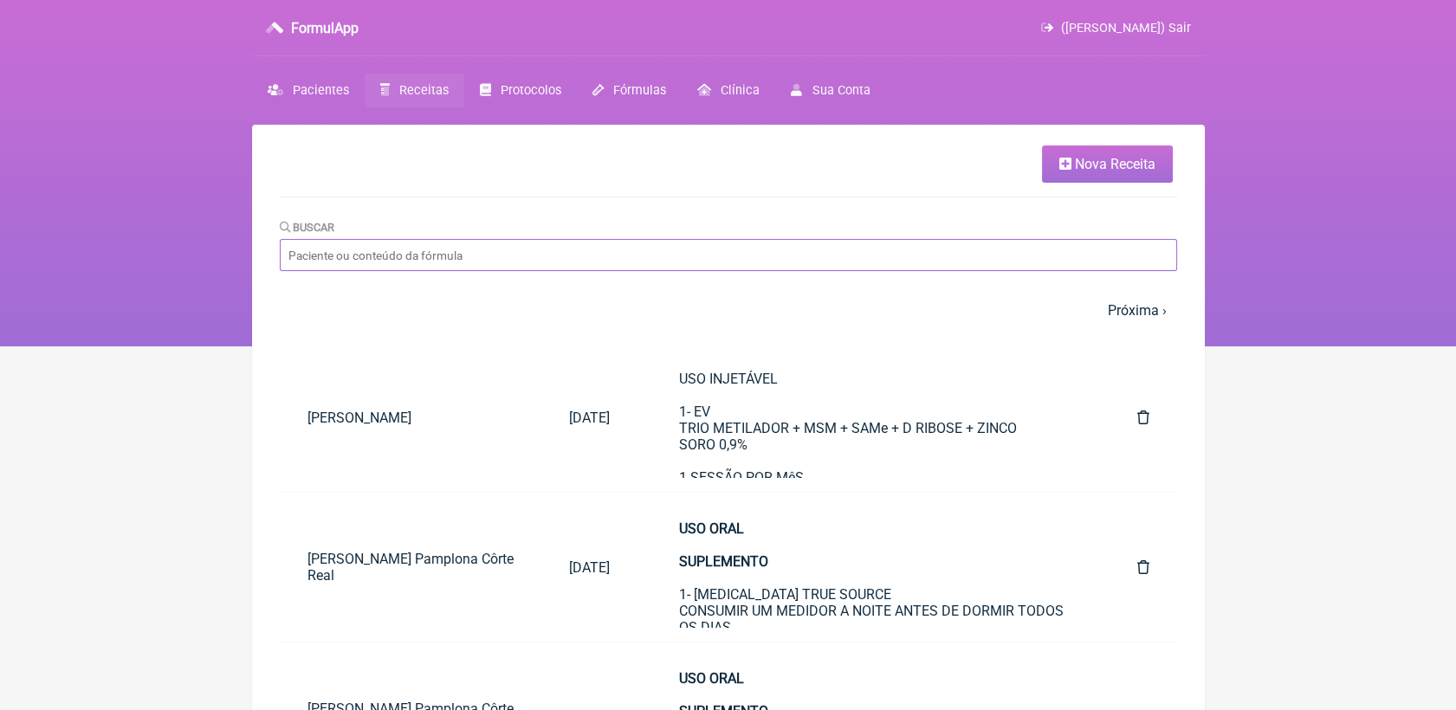
click at [572, 263] on input "Buscar" at bounding box center [728, 255] width 897 height 32
type input "FABIANA"
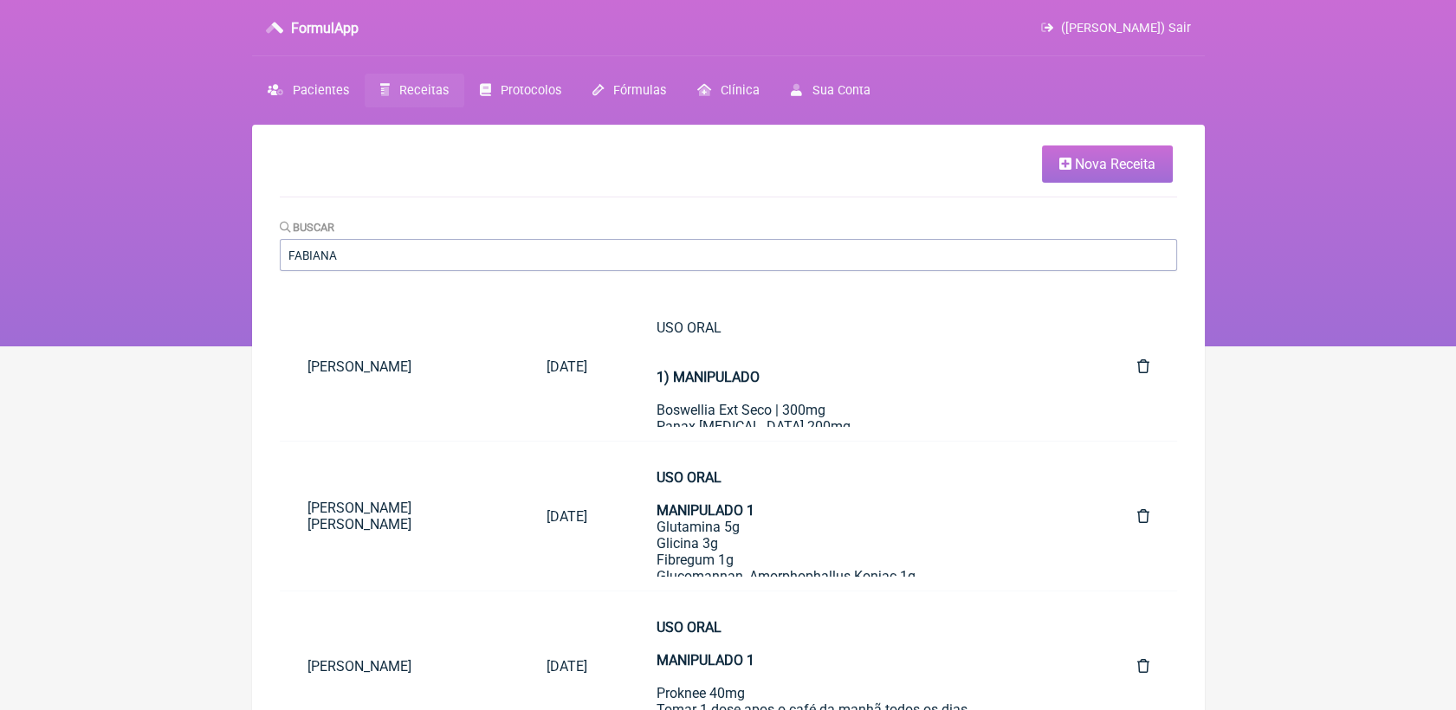
click at [416, 90] on span "Receitas" at bounding box center [423, 90] width 49 height 15
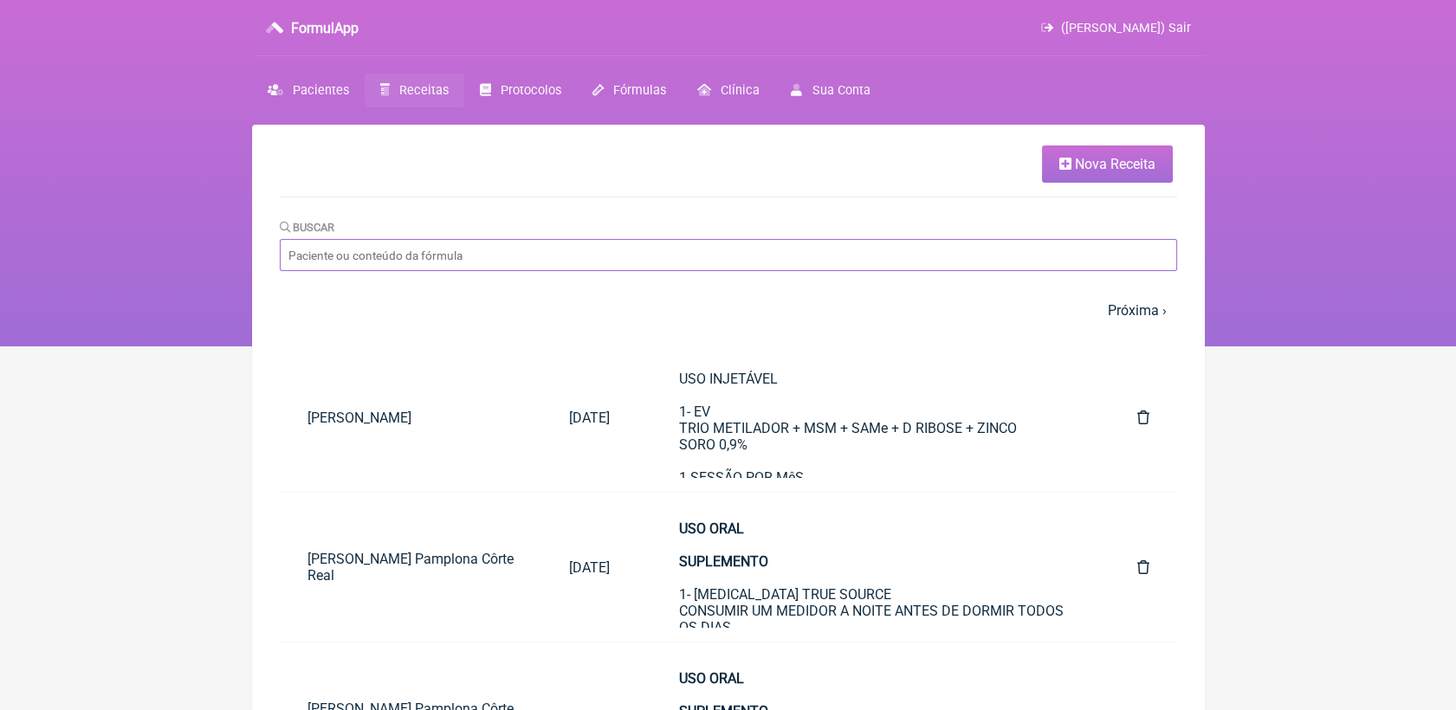
click at [579, 257] on input "Buscar" at bounding box center [728, 255] width 897 height 32
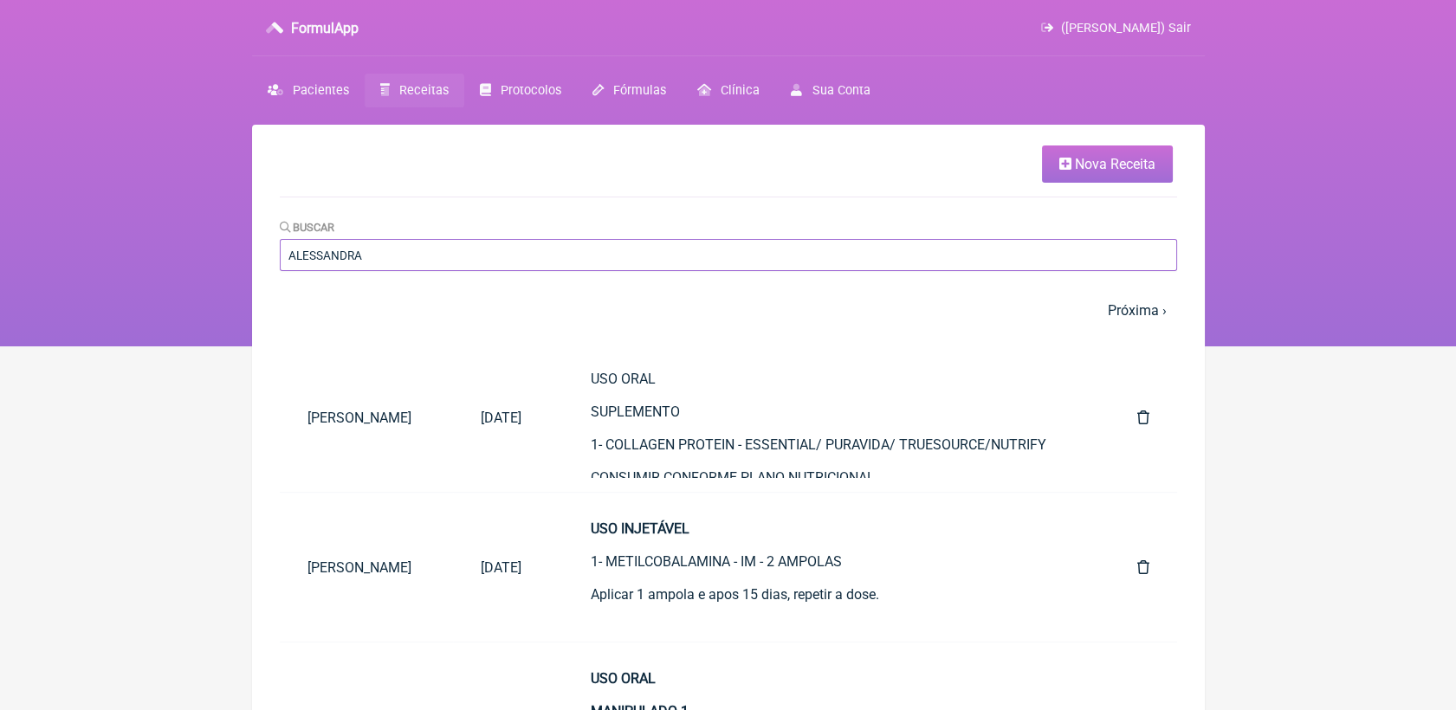
type input "[PERSON_NAME]"
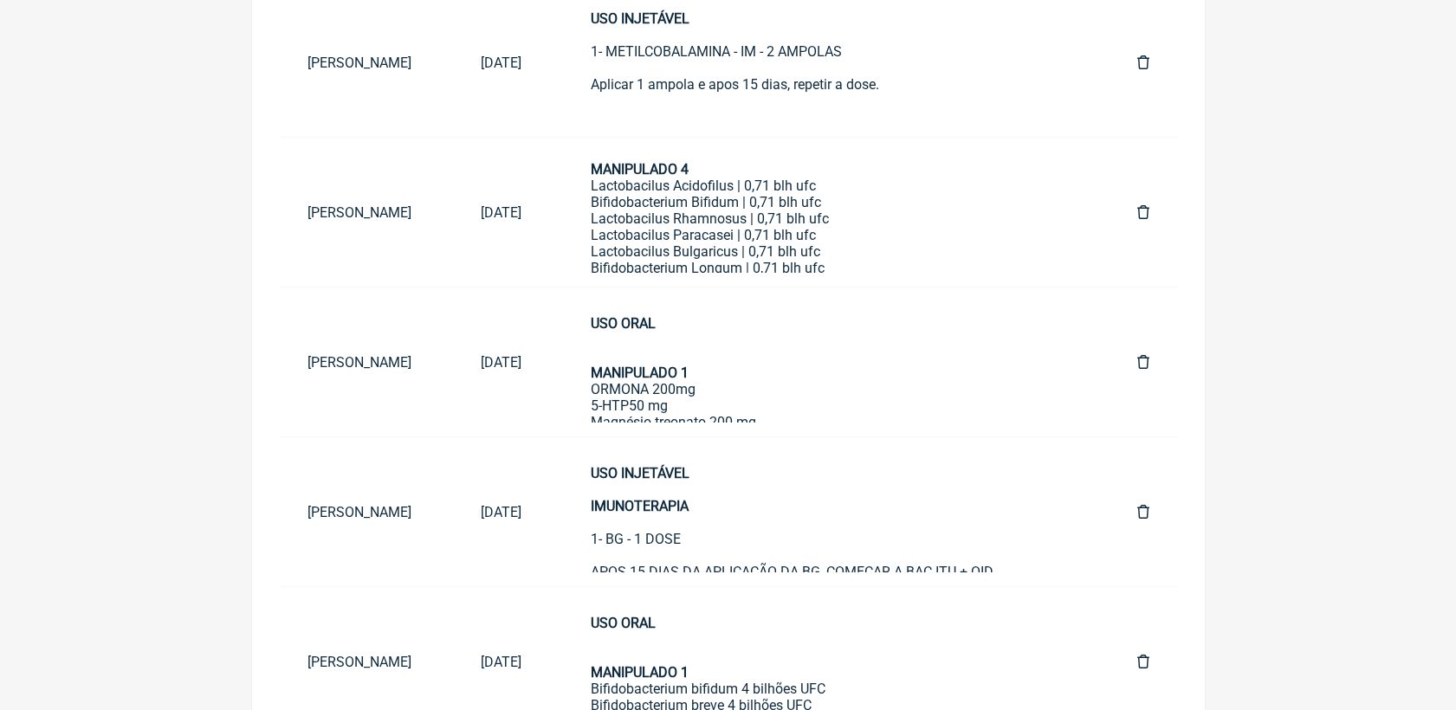
scroll to position [385, 0]
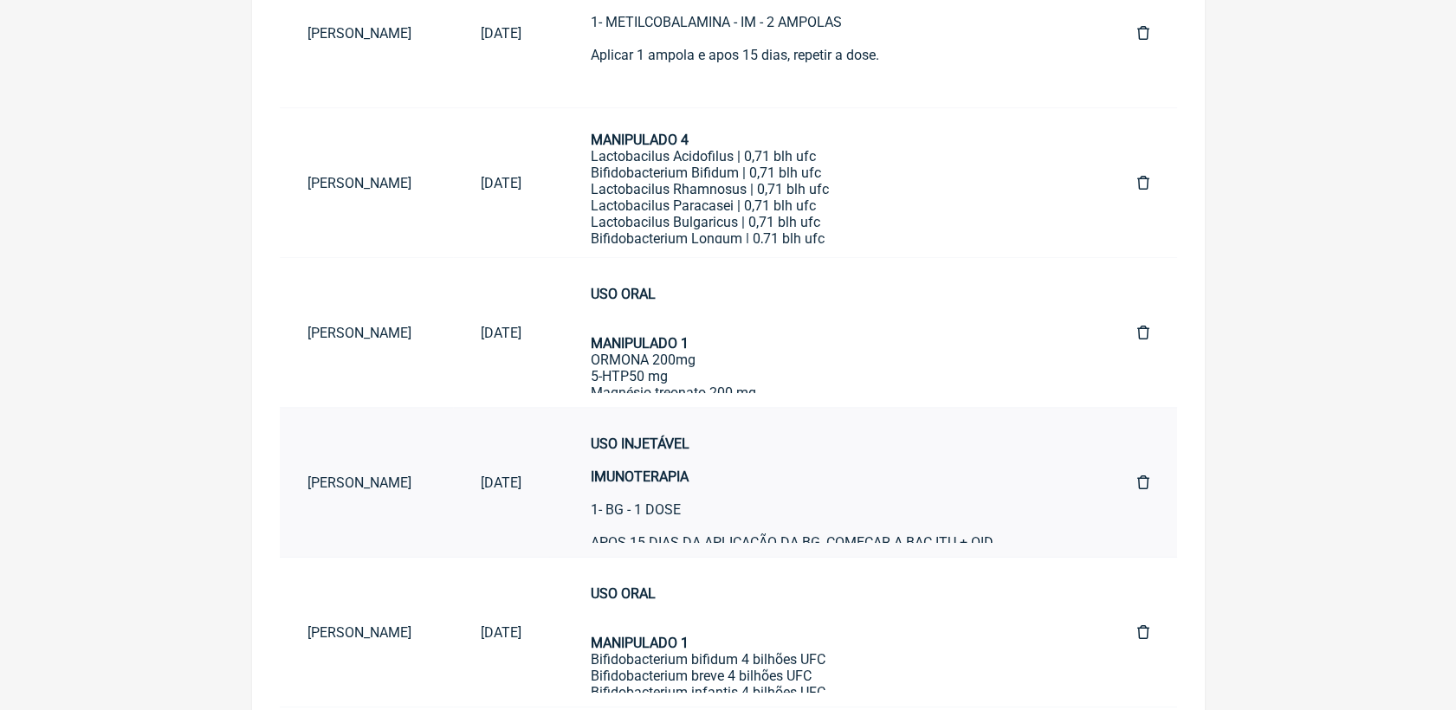
click at [790, 484] on div "USO INJETÁVEL IMUNOTERAPIA 1- BG - 1 DOSE APOS 15 DIAS DA APLICAÇÃO DA BG, COME…" at bounding box center [829, 534] width 477 height 197
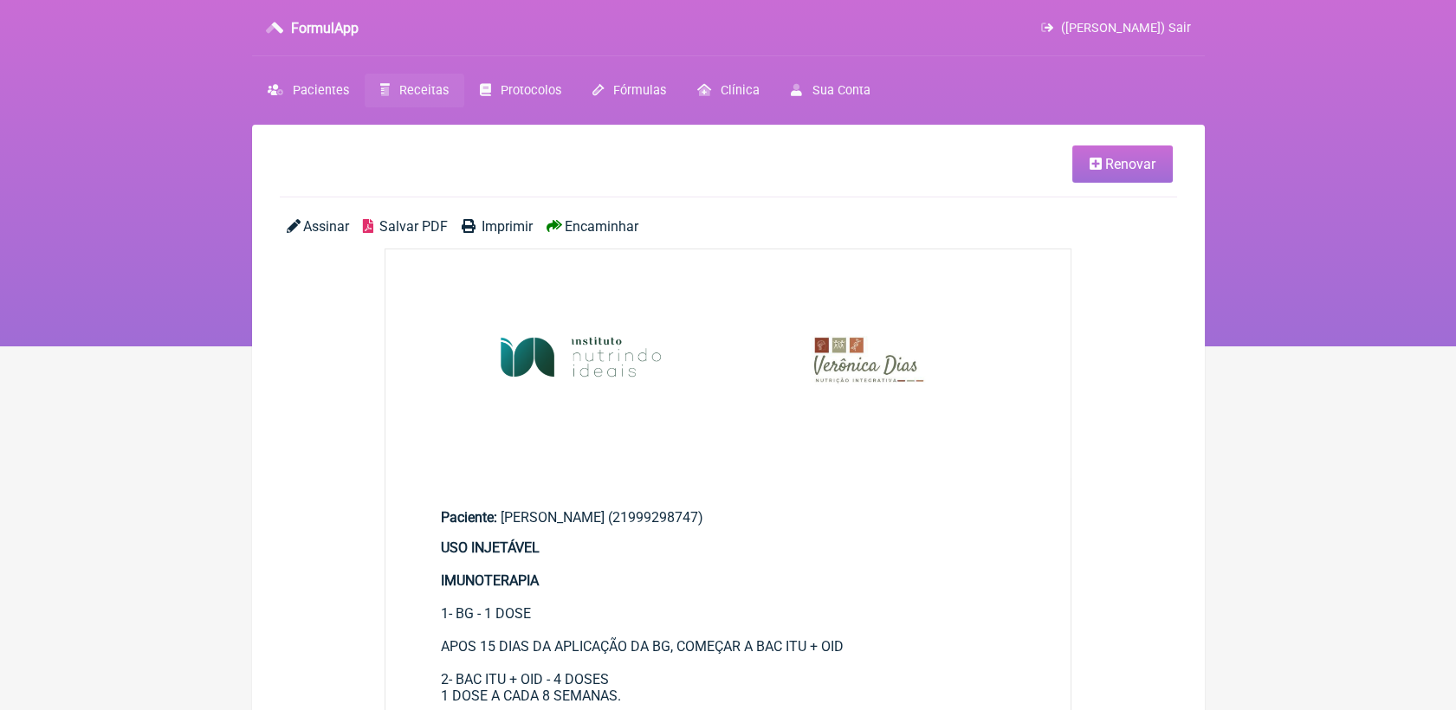
click at [1121, 162] on span "Renovar" at bounding box center [1130, 164] width 50 height 16
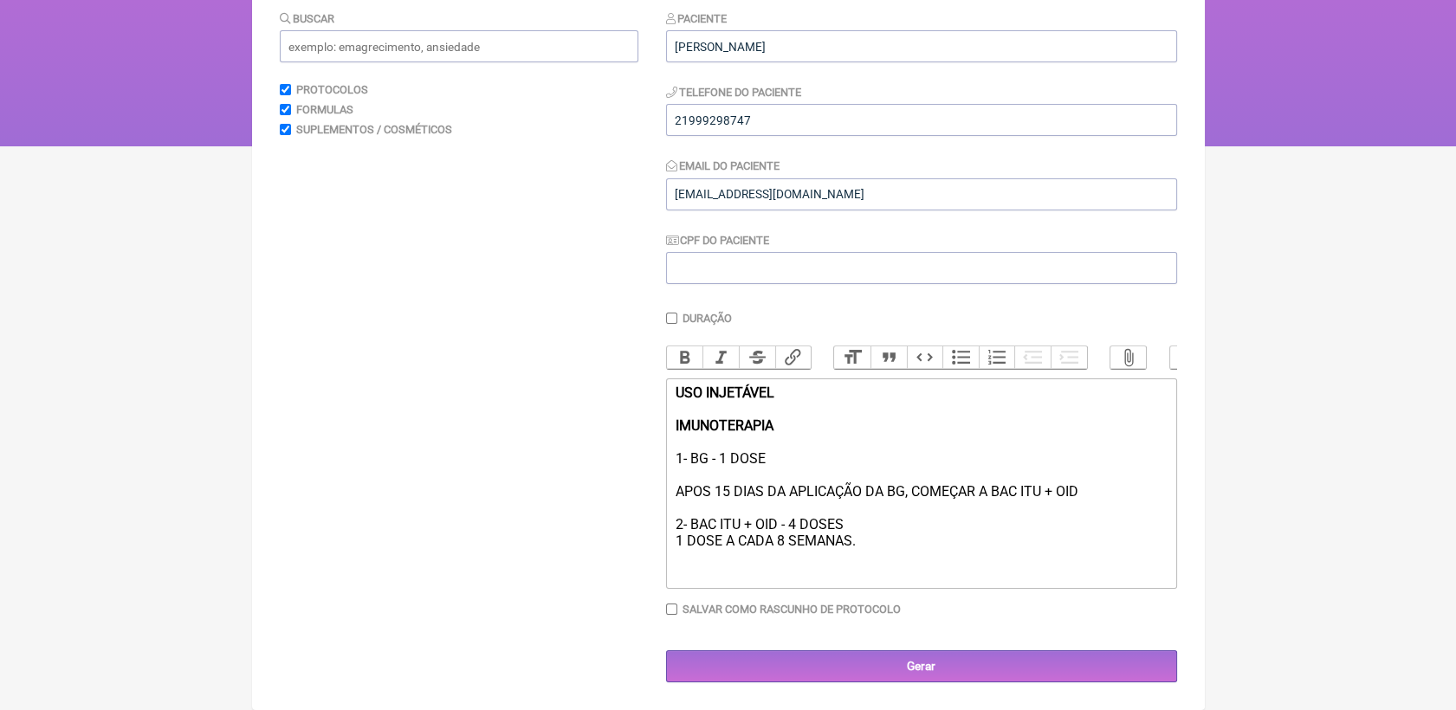
scroll to position [225, 0]
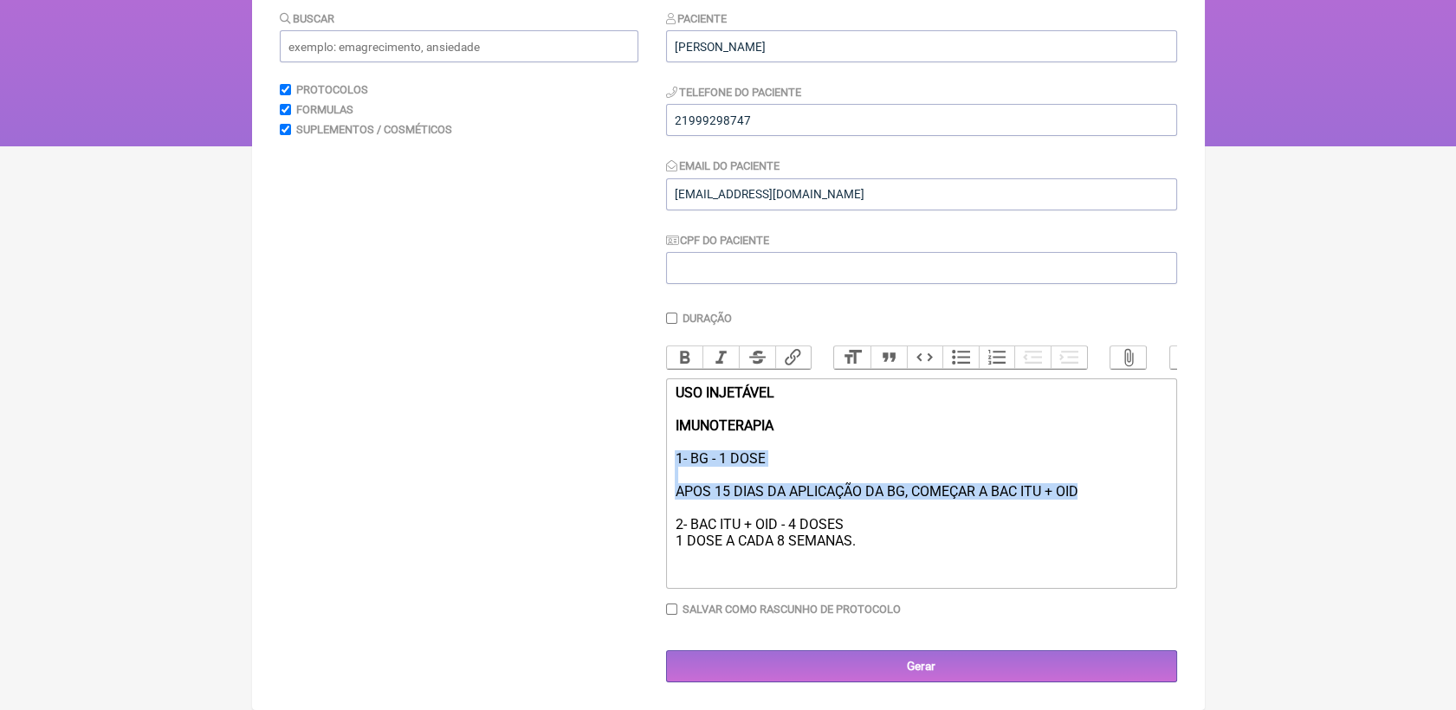
drag, startPoint x: 1098, startPoint y: 488, endPoint x: 668, endPoint y: 458, distance: 431.4
click at [668, 458] on trix-editor "USO INJETÁVEL IMUNOTERAPIA 1- BG - 1 DOSE APOS 15 DIAS DA APLICAÇÃO DA BG, COME…" at bounding box center [921, 483] width 511 height 210
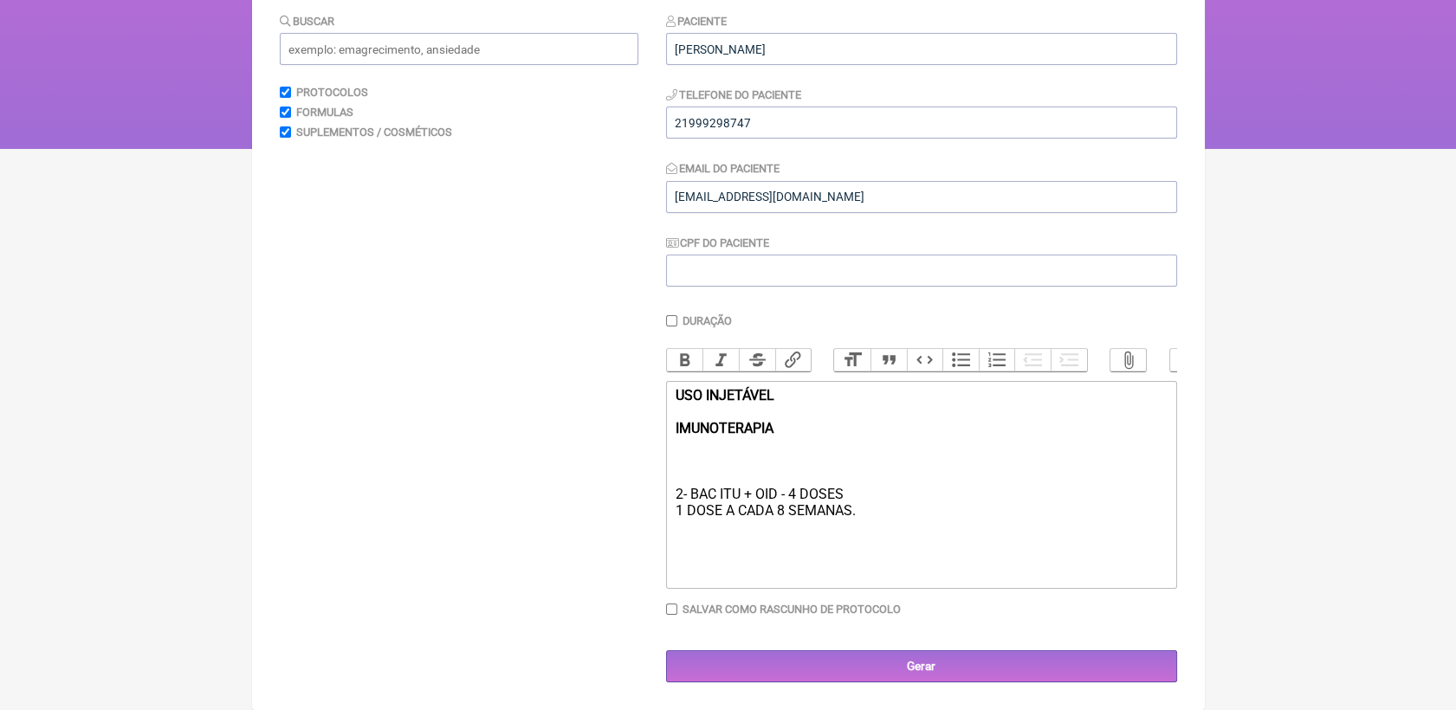
scroll to position [217, 0]
type trix-editor "<div><strong>USO INJETÁVEL<br><br>IMUNOTERAPIA </strong><br><br>1- BAC ITU + OI…"
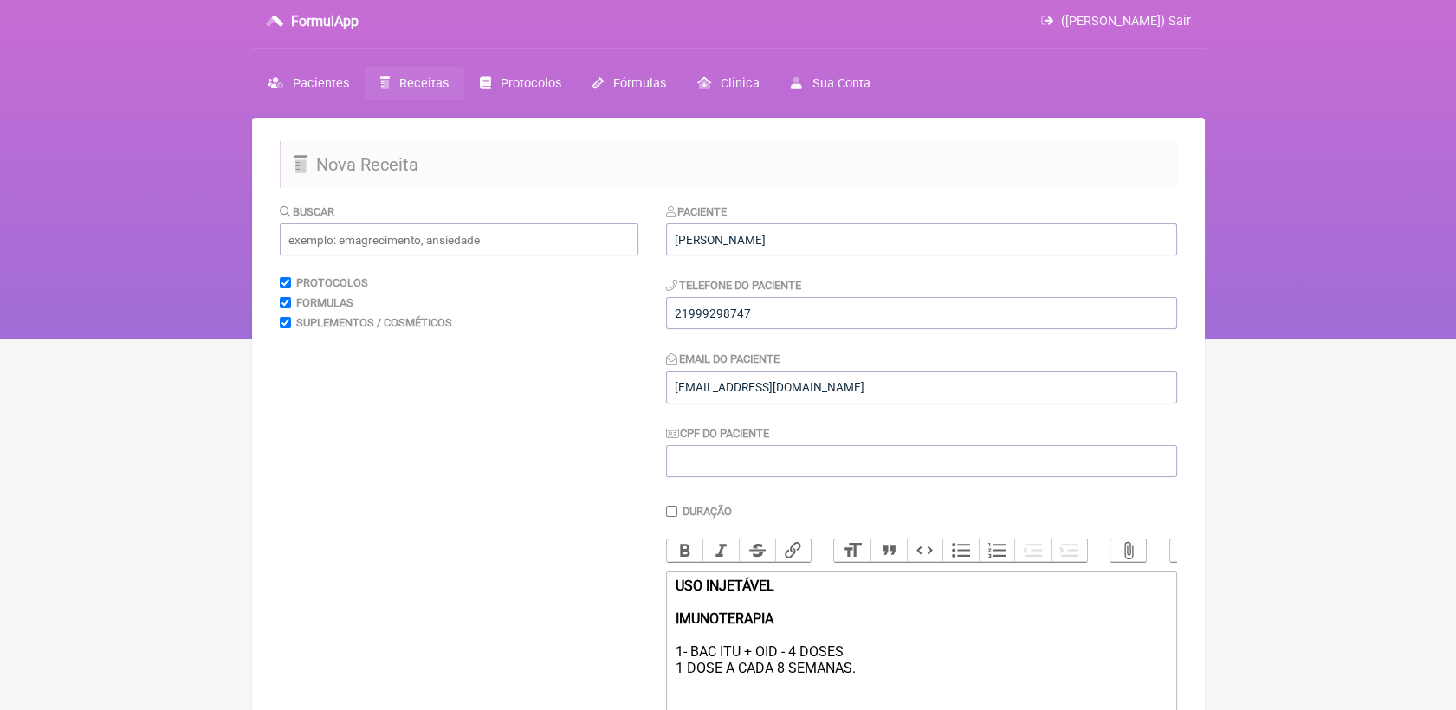
scroll to position [0, 0]
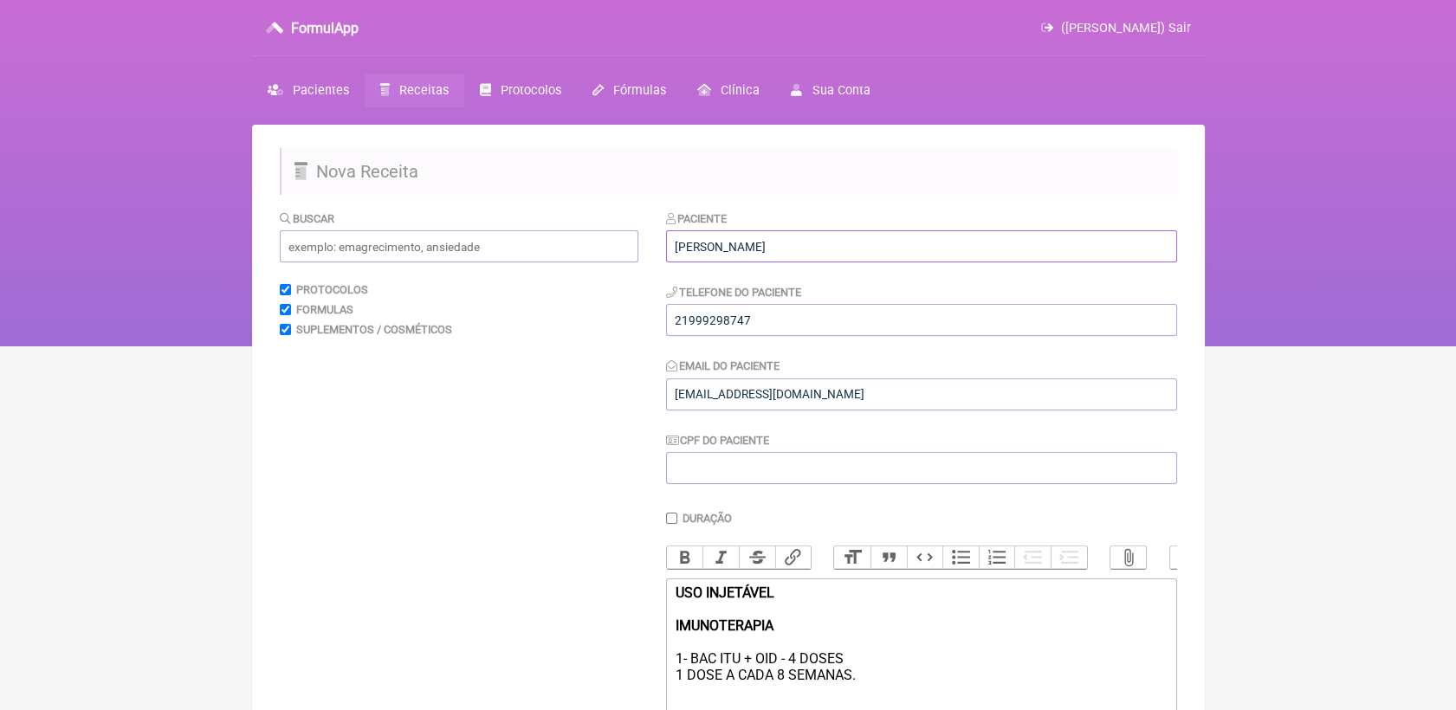
drag, startPoint x: 872, startPoint y: 253, endPoint x: 644, endPoint y: 235, distance: 228.5
click at [644, 235] on form "Buscar Protocolos Formulas Suplementos / Cosméticos Paciente Alessandra Conhasc…" at bounding box center [728, 545] width 897 height 671
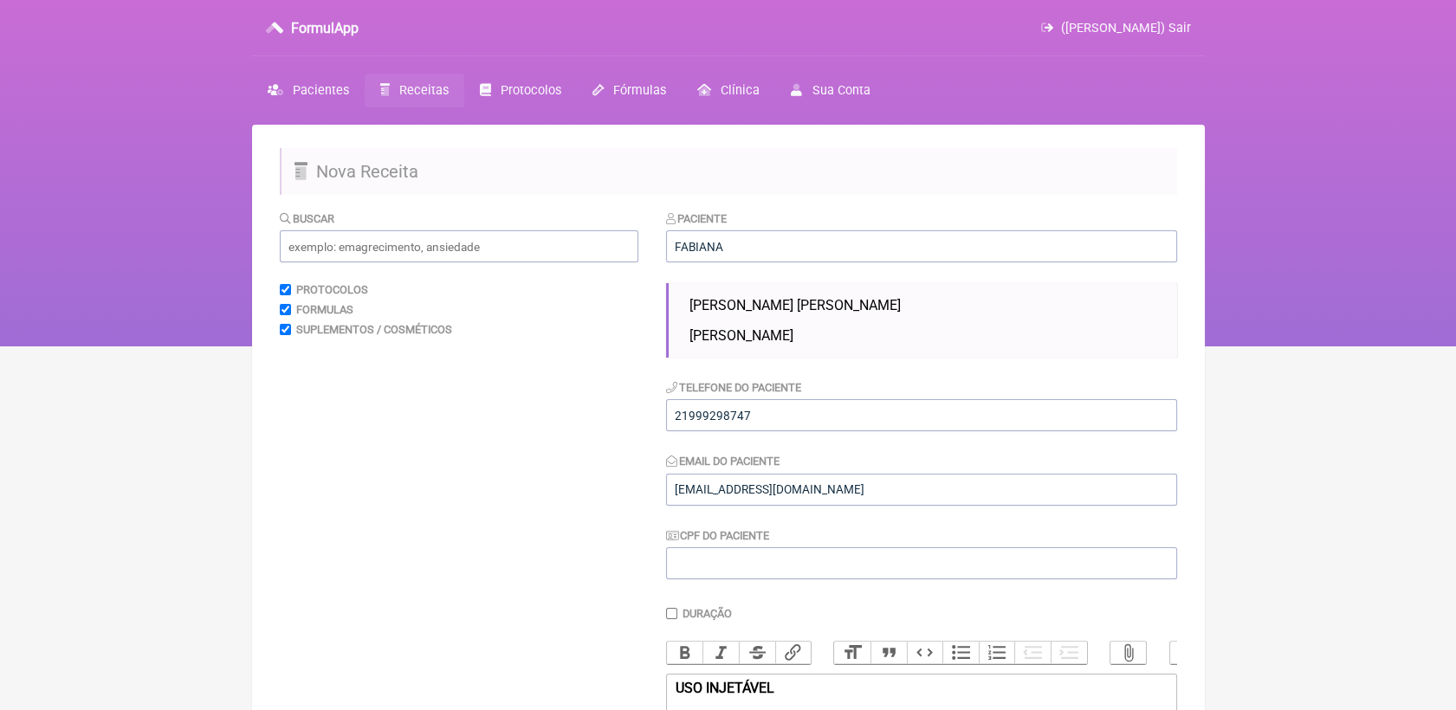
click at [841, 301] on span "[PERSON_NAME] dos [PERSON_NAME]" at bounding box center [794, 305] width 211 height 16
type input "[PERSON_NAME] dos [PERSON_NAME]"
type input "21984265602"
type input "[EMAIL_ADDRESS][PERSON_NAME][DOMAIN_NAME]"
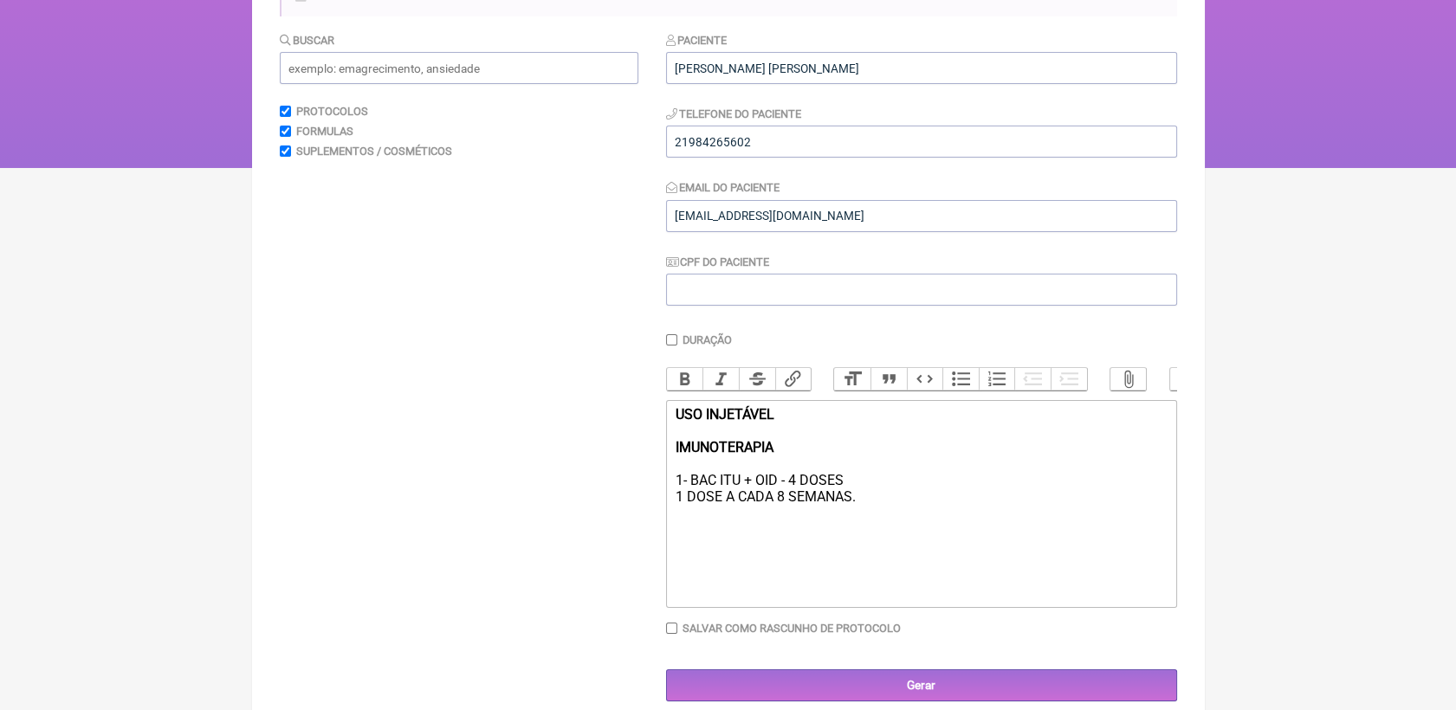
scroll to position [217, 0]
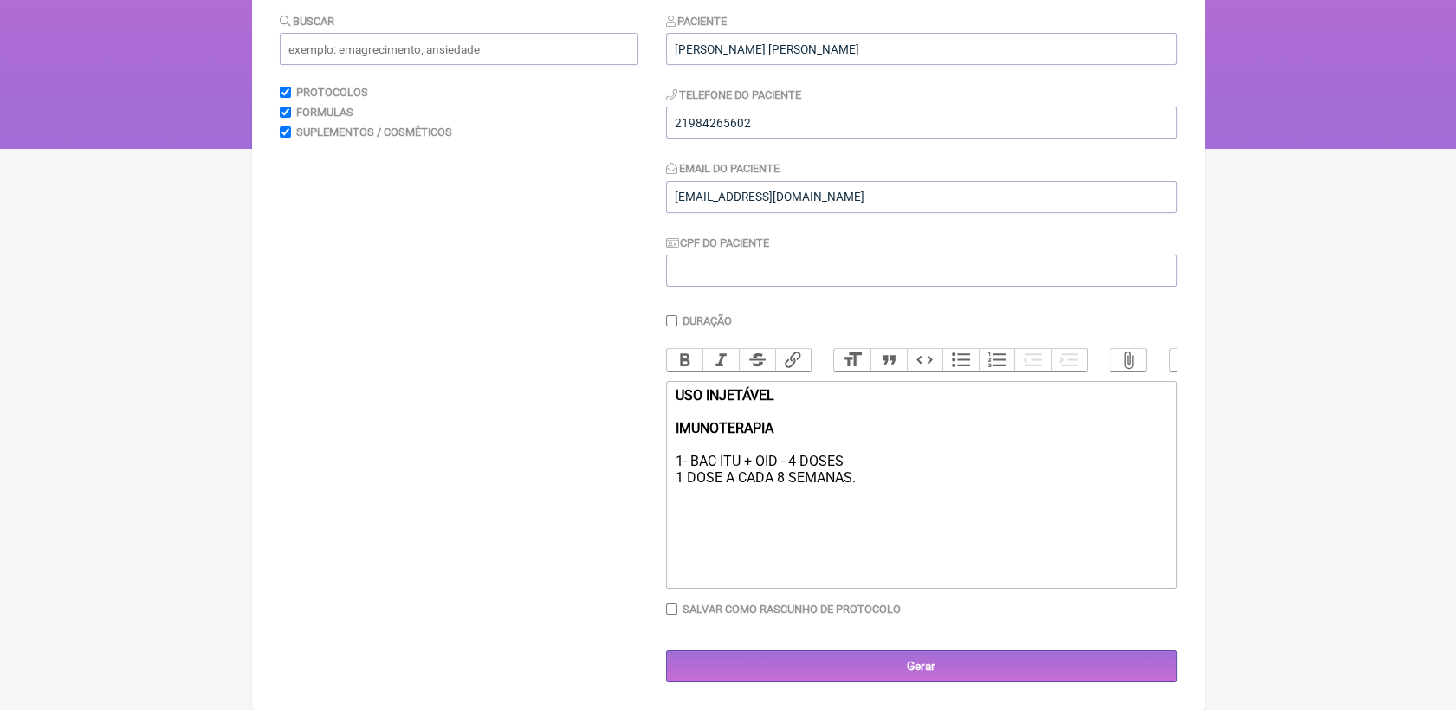
click at [721, 519] on div "USO INJETÁVEL IMUNOTERAPIA 1- BAC ITU + OID - 4 DOSES 1 DOSE A CADA 8 SEMANAS." at bounding box center [921, 453] width 492 height 132
click at [921, 666] on input "Gerar" at bounding box center [921, 666] width 511 height 32
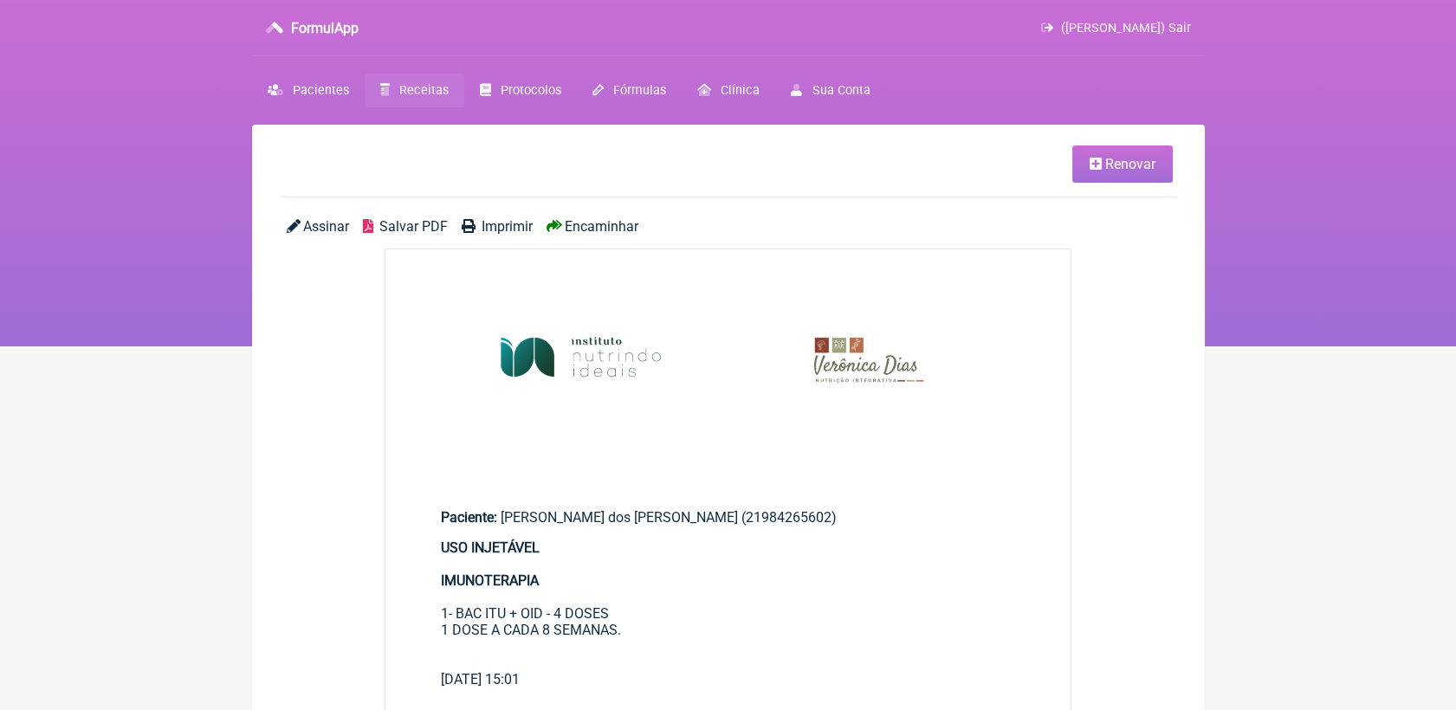
click at [385, 225] on span "Salvar PDF" at bounding box center [413, 226] width 68 height 16
click at [1122, 176] on link "Renovar" at bounding box center [1122, 164] width 100 height 37
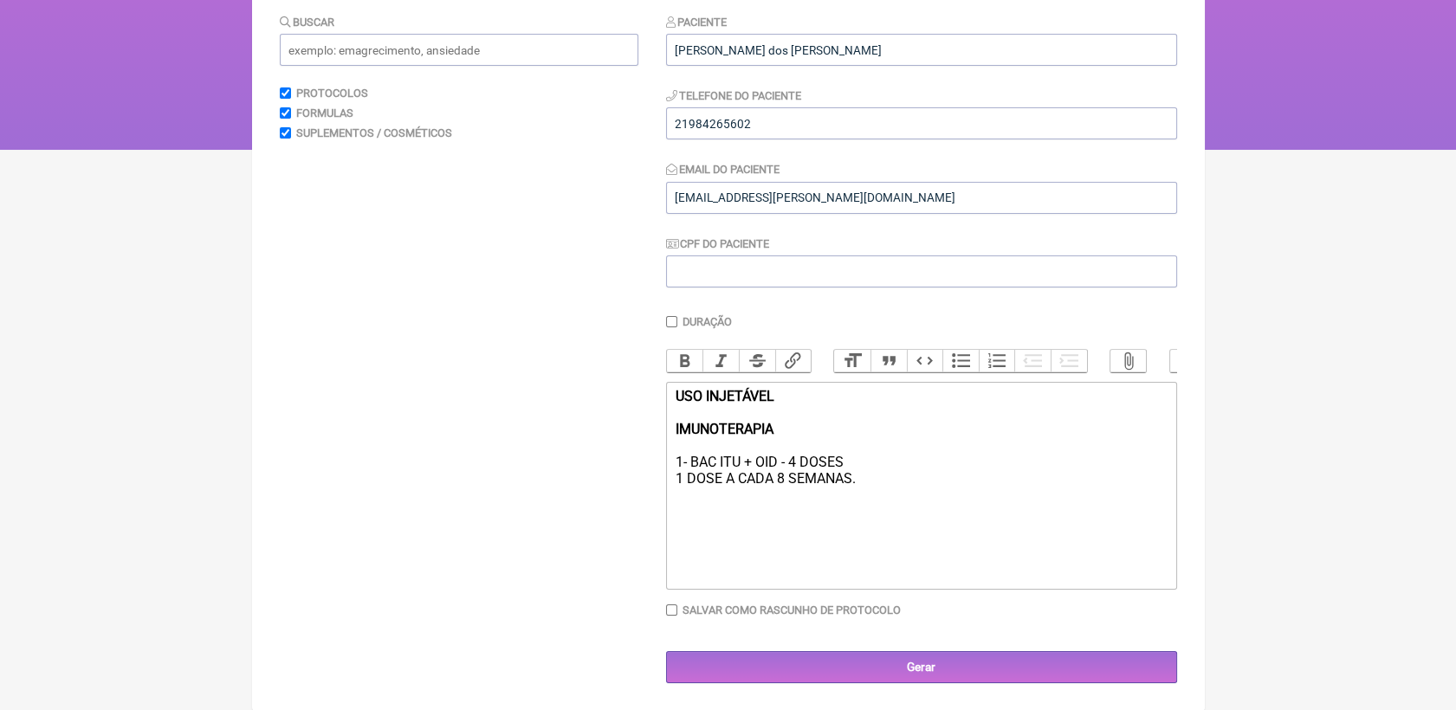
scroll to position [217, 0]
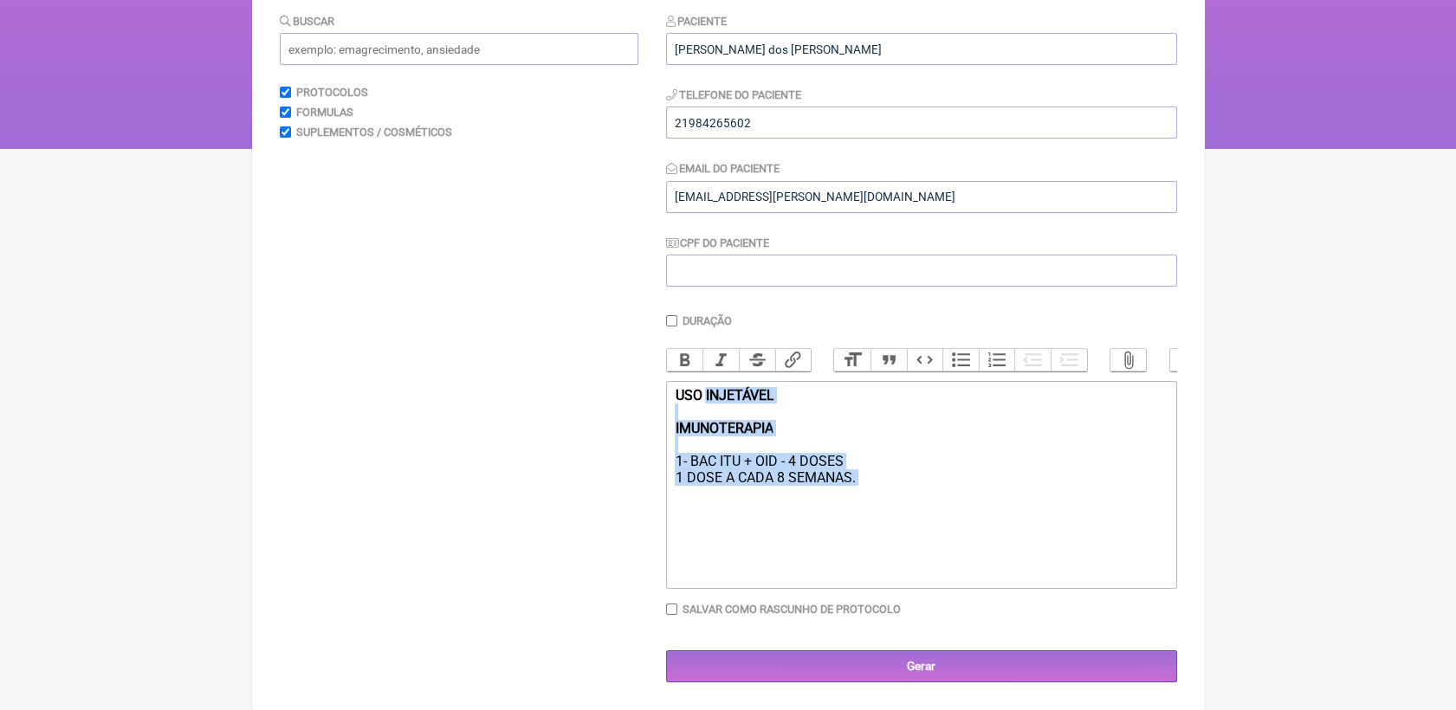
drag, startPoint x: 707, startPoint y: 394, endPoint x: 878, endPoint y: 495, distance: 199.2
click at [878, 495] on div "USO INJETÁVEL IMUNOTERAPIA 1- BAC ITU + OID - 4 DOSES 1 DOSE A CADA 8 SEMANAS." at bounding box center [921, 453] width 492 height 132
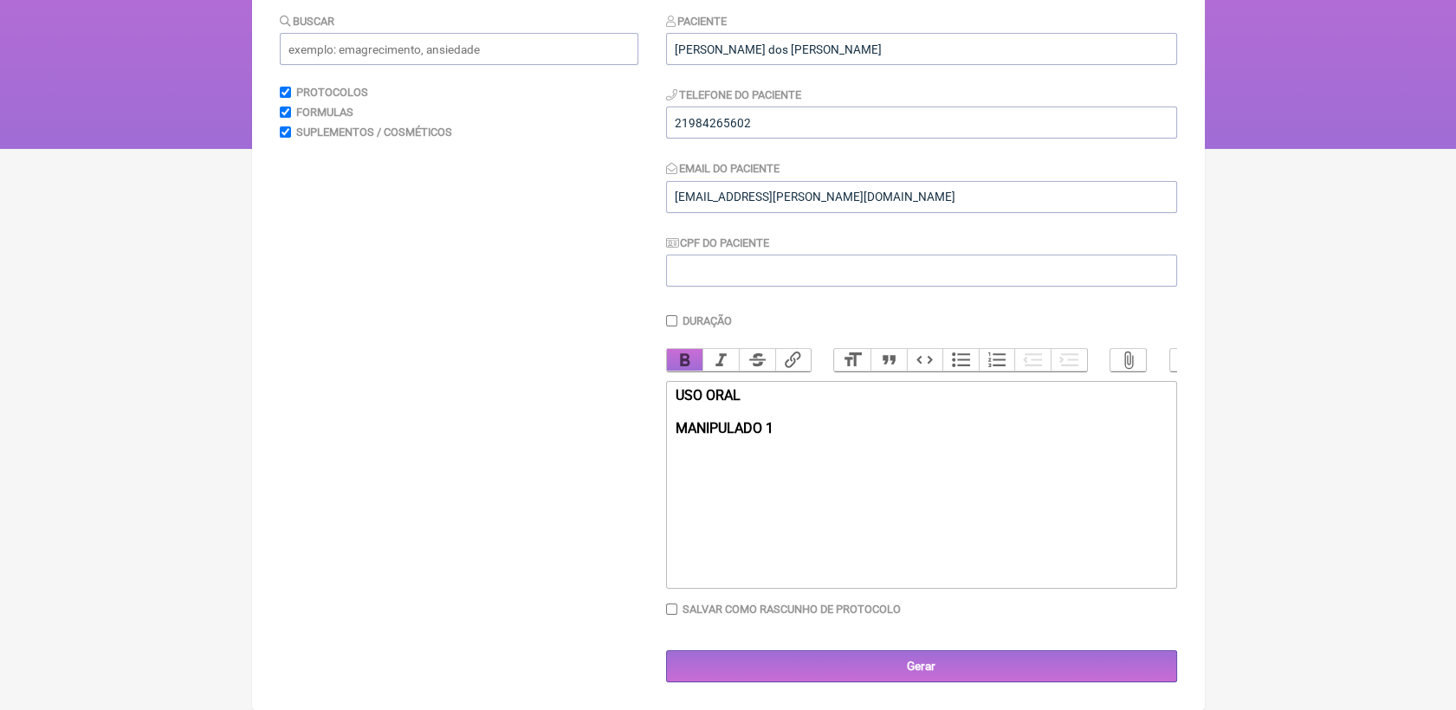
click at [672, 349] on button "Bold" at bounding box center [685, 360] width 36 height 23
drag, startPoint x: 768, startPoint y: 527, endPoint x: 666, endPoint y: 456, distance: 124.4
click at [666, 456] on trix-editor "USO ORAL MANIPULADO 1 Biointestil 200mg Glutamina 5g Fibregum 3g Psyllium 2g In…" at bounding box center [921, 485] width 511 height 208
click at [746, 456] on div "USO ORAL MANIPULADO 1 Biointestil 300mg Microbiomex 250mg" at bounding box center [921, 453] width 492 height 132
click at [831, 486] on div "USO ORAL MANIPULADO 1 Biointestil 250mg Microbiomex 250mg" at bounding box center [921, 453] width 492 height 132
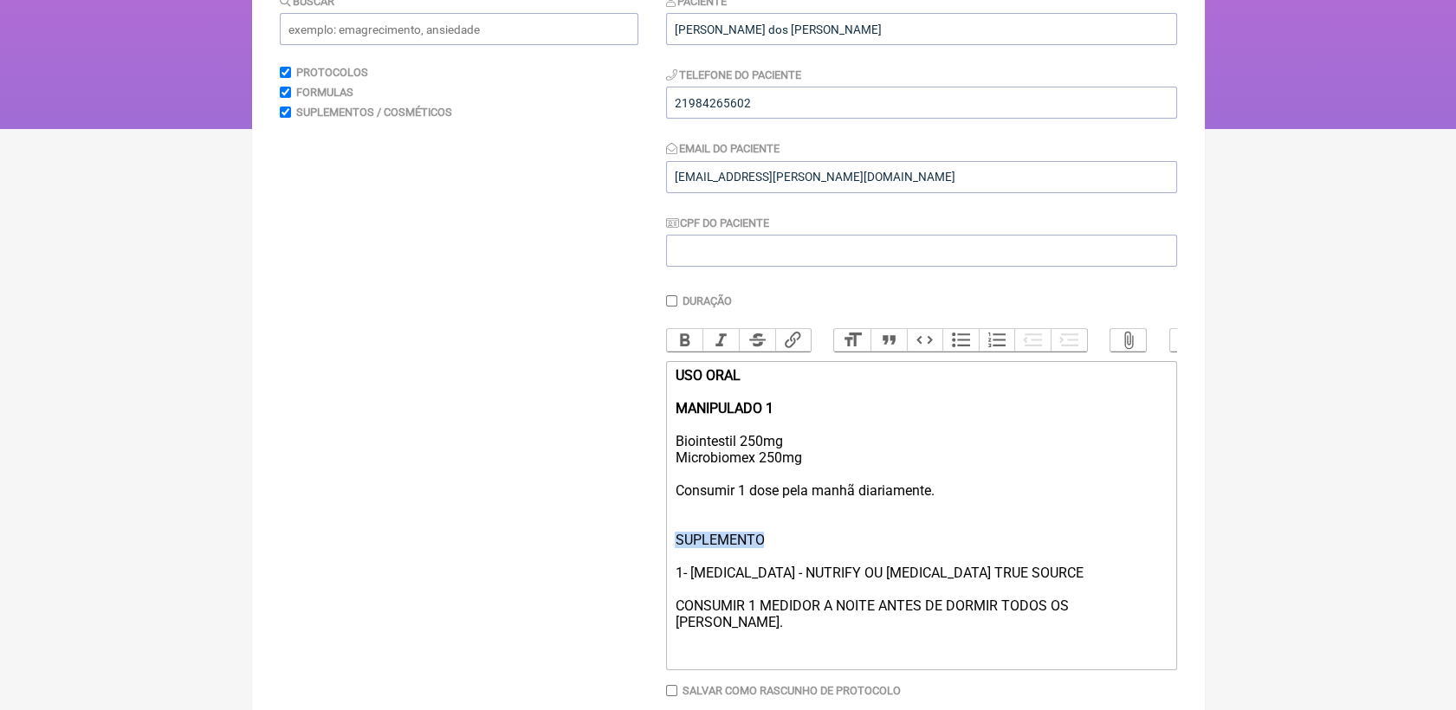
drag, startPoint x: 767, startPoint y: 565, endPoint x: 663, endPoint y: 563, distance: 104.8
click at [663, 563] on form "Buscar Protocolos Formulas Suplementos / Cosméticos Paciente Fabiana dos Santos…" at bounding box center [728, 378] width 897 height 772
click at [679, 349] on button "Bold" at bounding box center [685, 340] width 36 height 23
click at [974, 517] on div "USO ORAL MANIPULADO 1 Biointestil 250mg Microbiomex 250mg Consumir 1 dose pela …" at bounding box center [921, 515] width 492 height 296
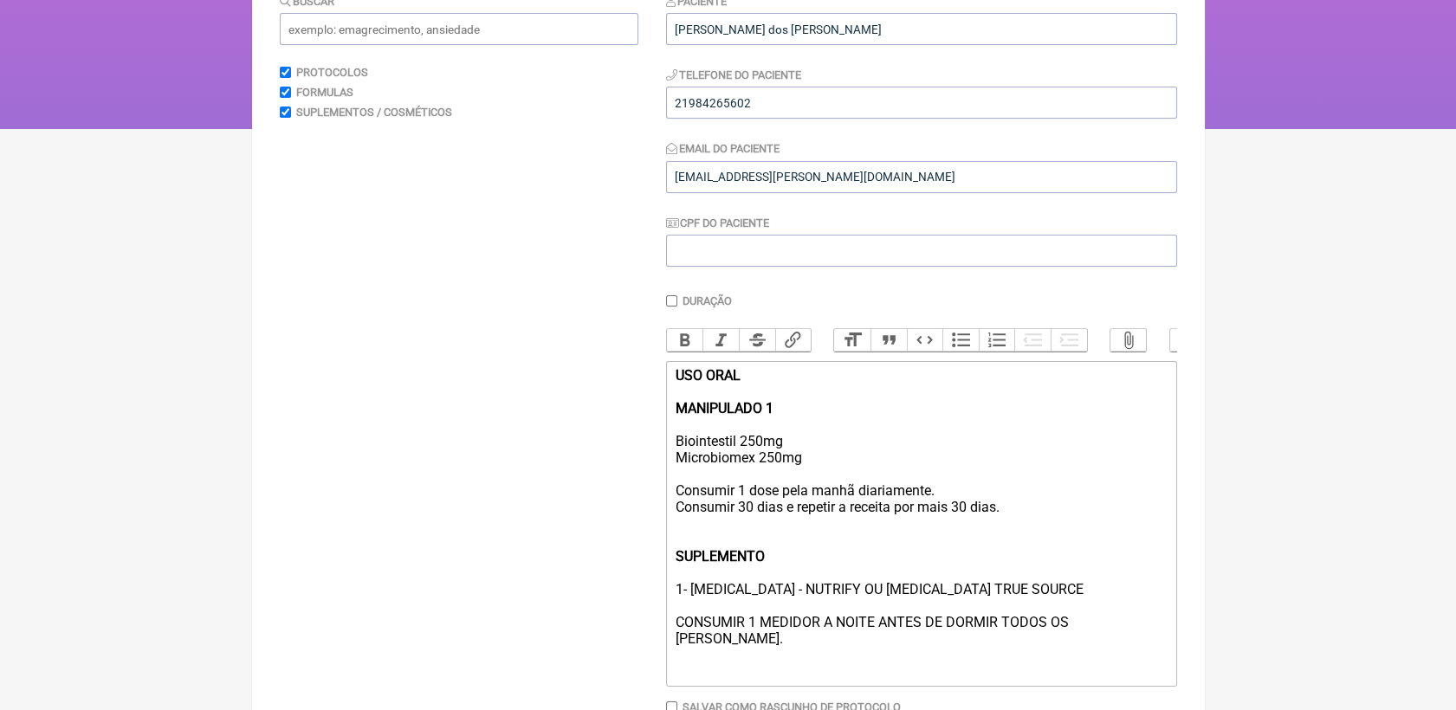
click at [1115, 655] on div "USO ORAL MANIPULADO 1 Biointestil 250mg Microbiomex 250mg Consumir 1 dose pela …" at bounding box center [921, 523] width 492 height 313
type trix-editor "<div><strong>USO ORAL<br><br>MANIPULADO 1<br><br></strong>Biointestil 250mg<br>…"
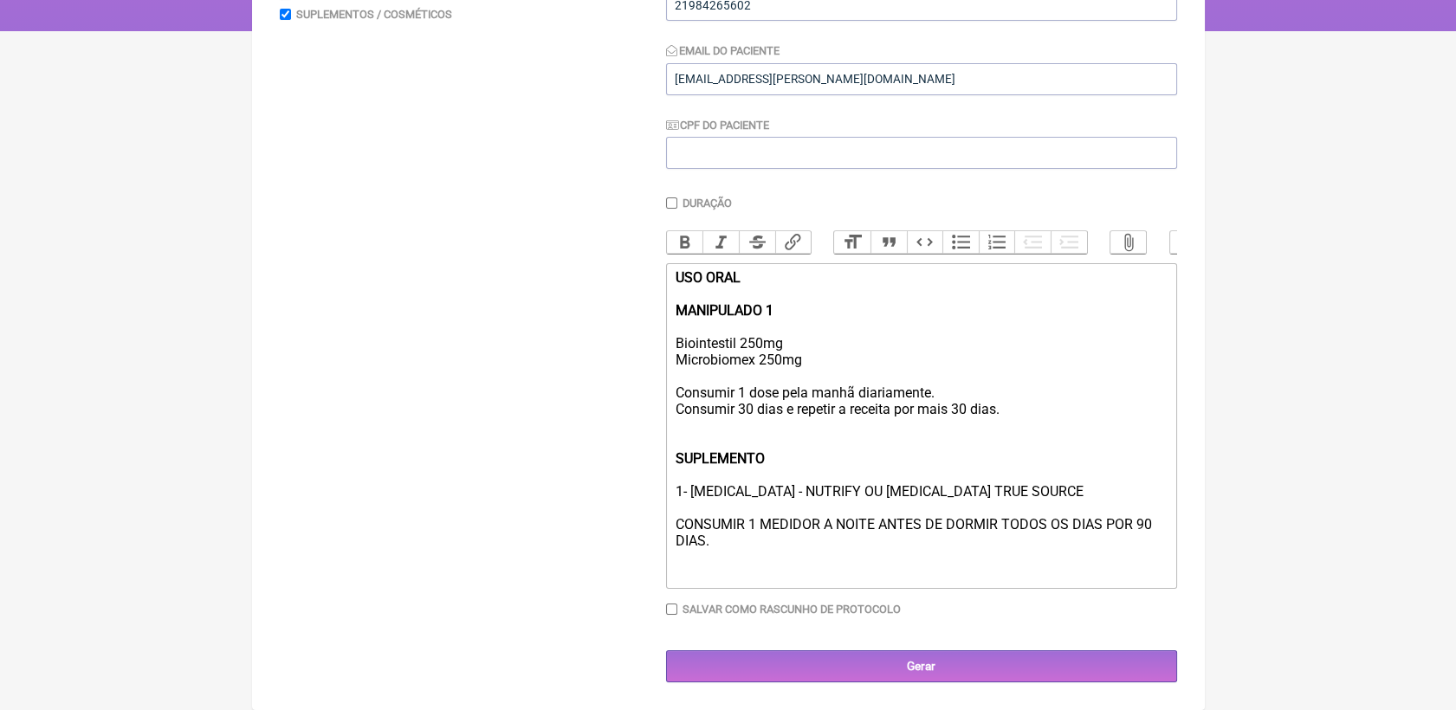
scroll to position [344, 0]
click at [900, 656] on input "Gerar" at bounding box center [921, 666] width 511 height 32
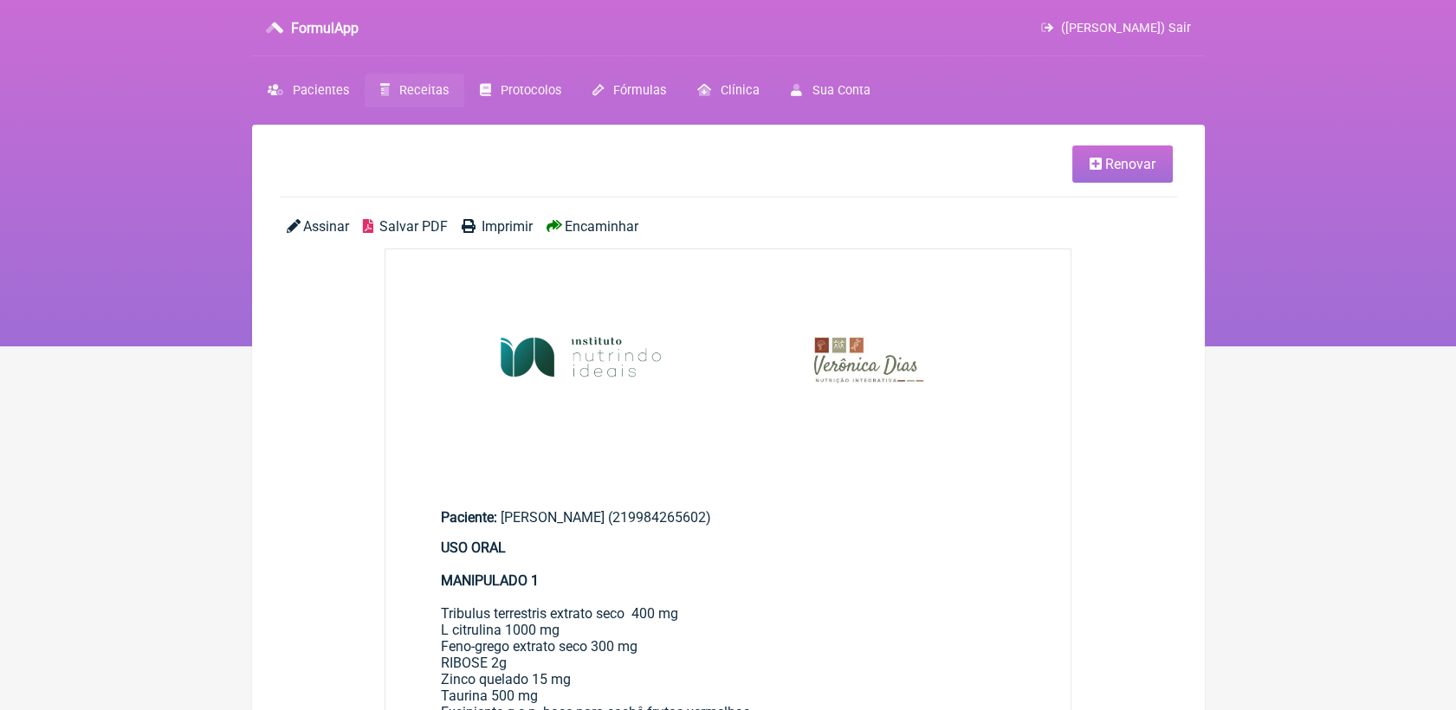
click at [1110, 166] on span "Renovar" at bounding box center [1130, 164] width 50 height 16
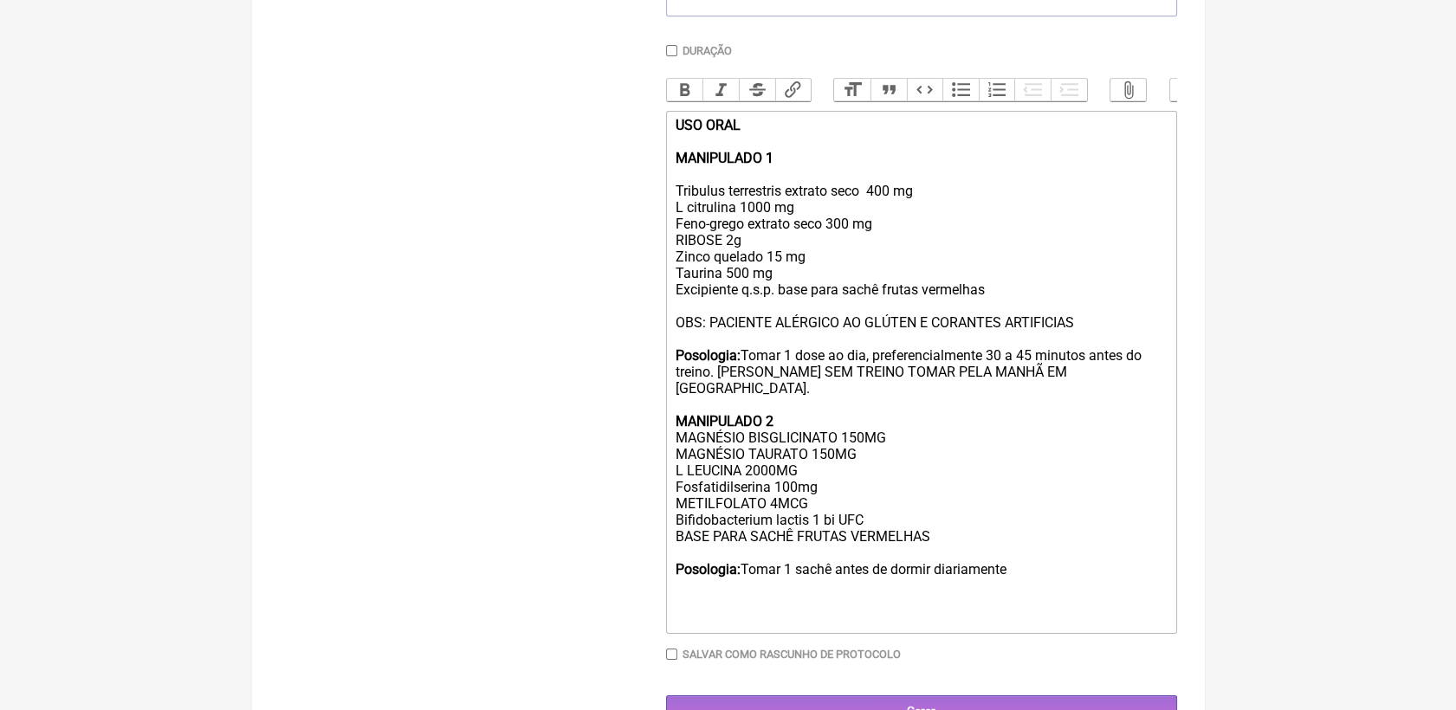
scroll to position [481, 0]
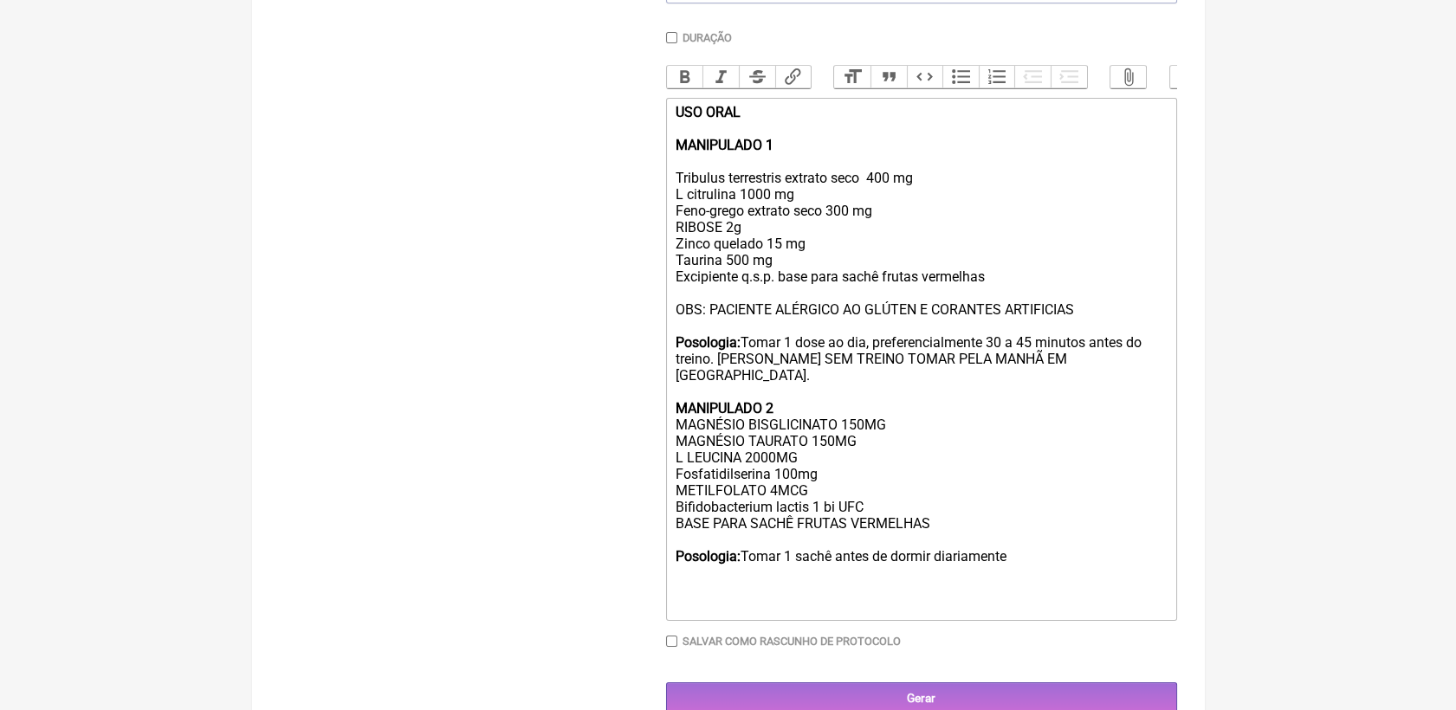
click at [1051, 565] on div "Posologia: Tomar 1 dose ao dia, preferencialmente 30 a 45 minutos antes do trei…" at bounding box center [921, 466] width 492 height 296
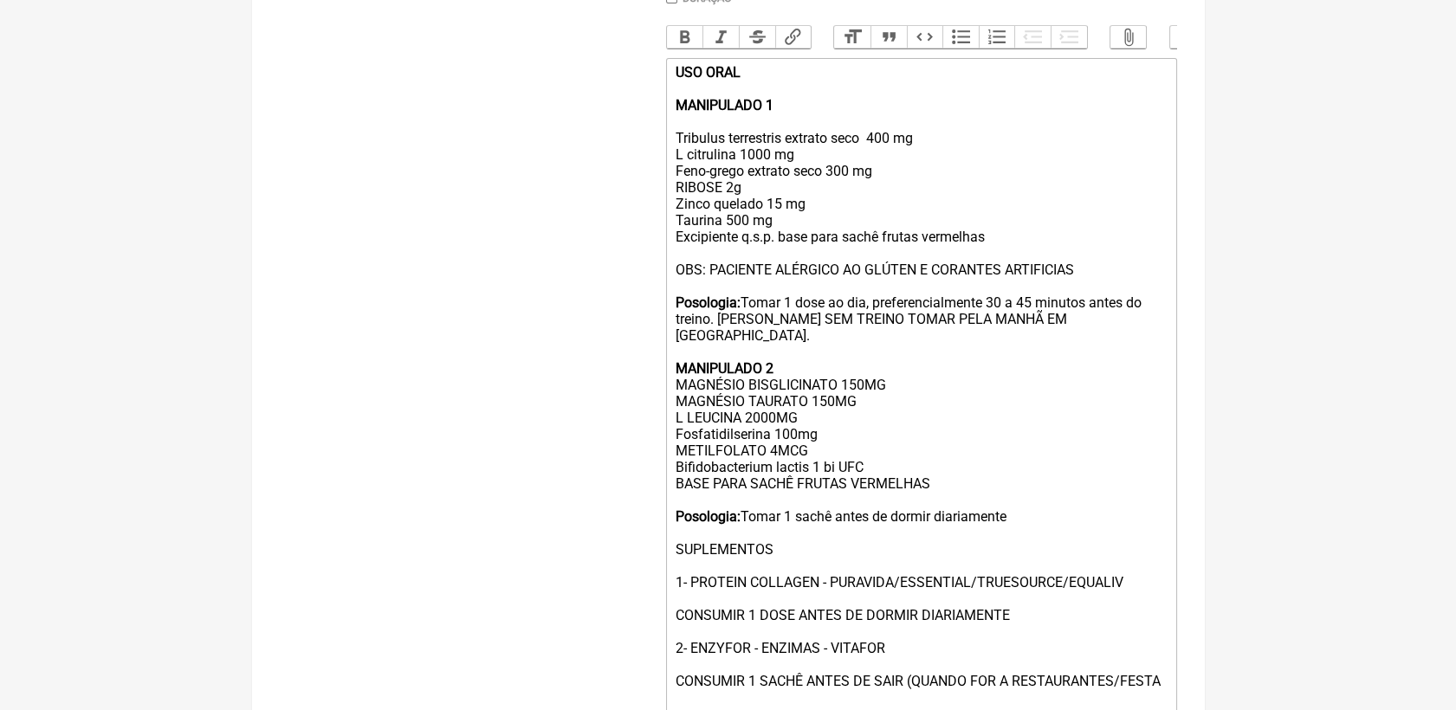
scroll to position [538, 0]
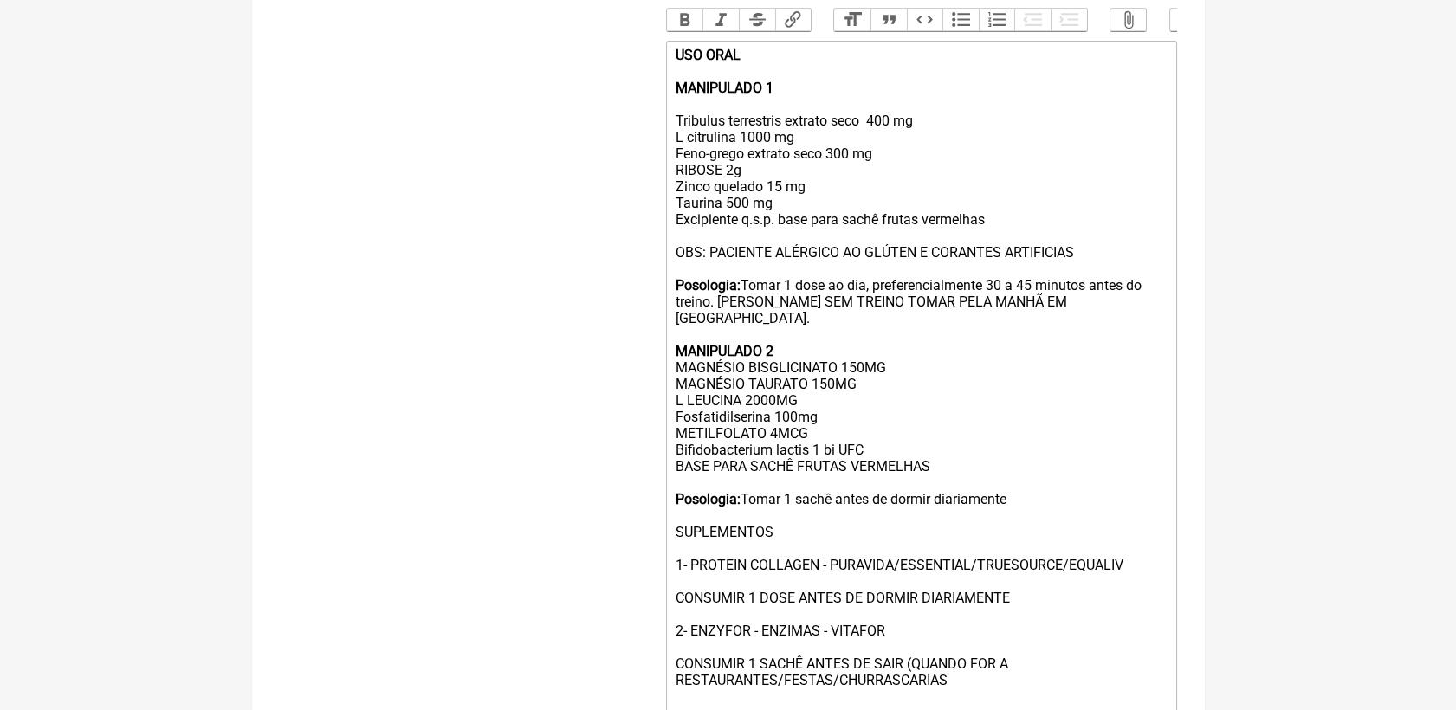
type trix-editor "<div><strong>USO ORAL <br><br>MANIPULADO 1</strong><br><br>Tribulus terrestris …"
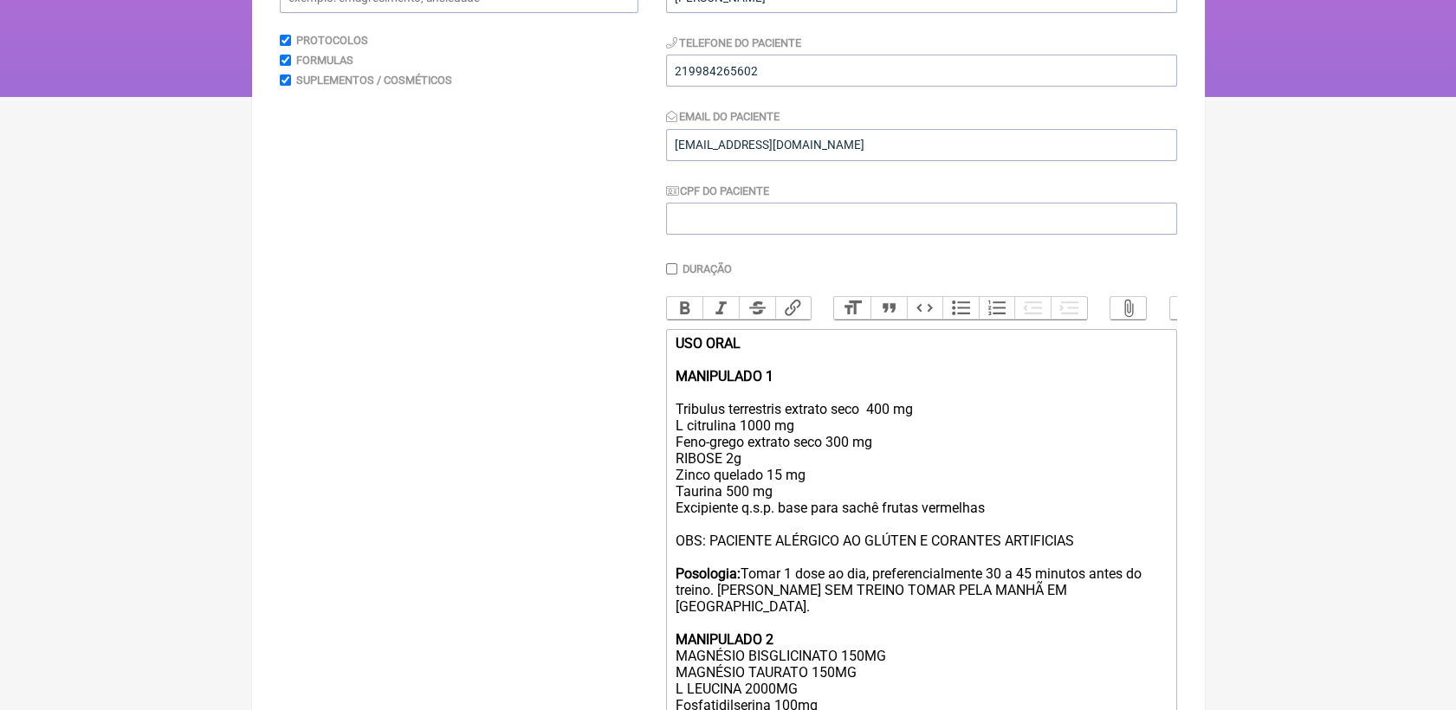
scroll to position [716, 0]
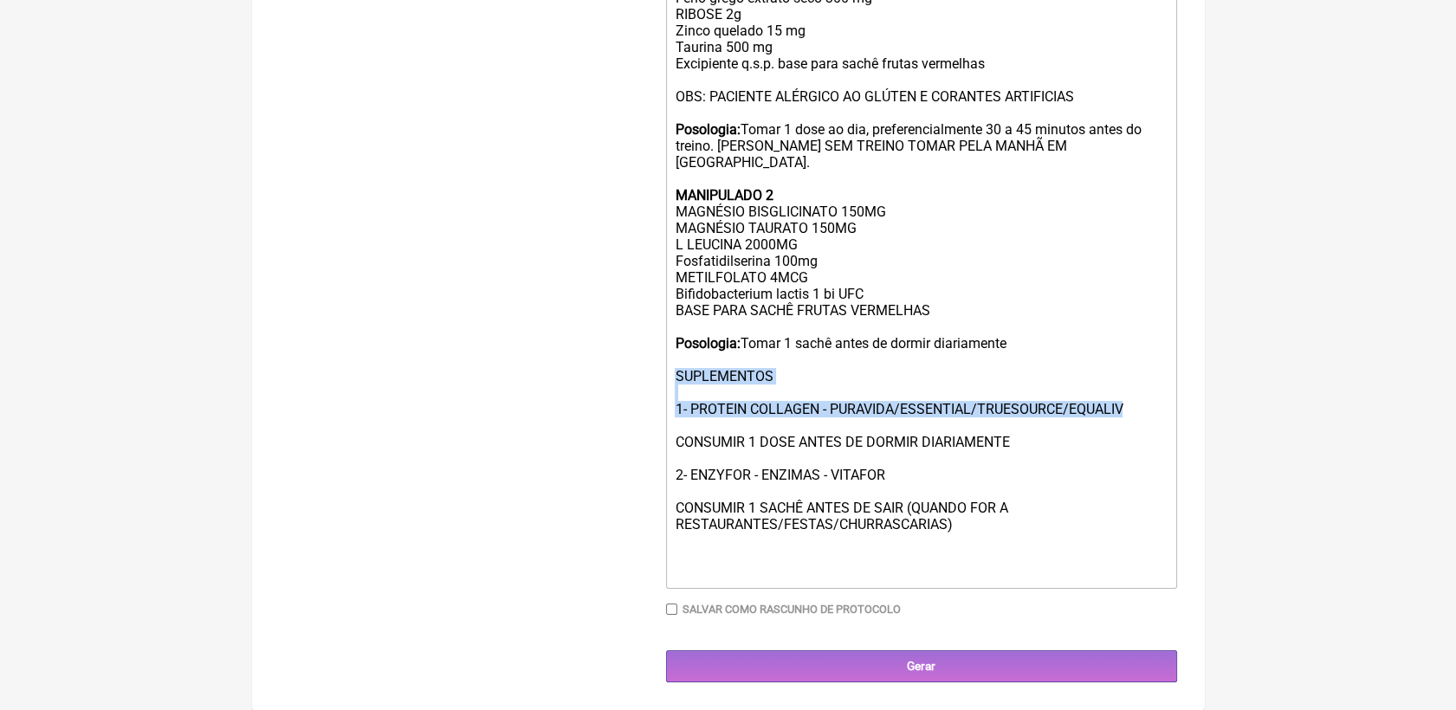
drag, startPoint x: 672, startPoint y: 371, endPoint x: 1131, endPoint y: 411, distance: 460.7
click at [1131, 411] on trix-editor "USO ORAL MANIPULADO 1 Tribulus terrestris extrato seco 400 mg L citrulina 1000 …" at bounding box center [921, 237] width 511 height 704
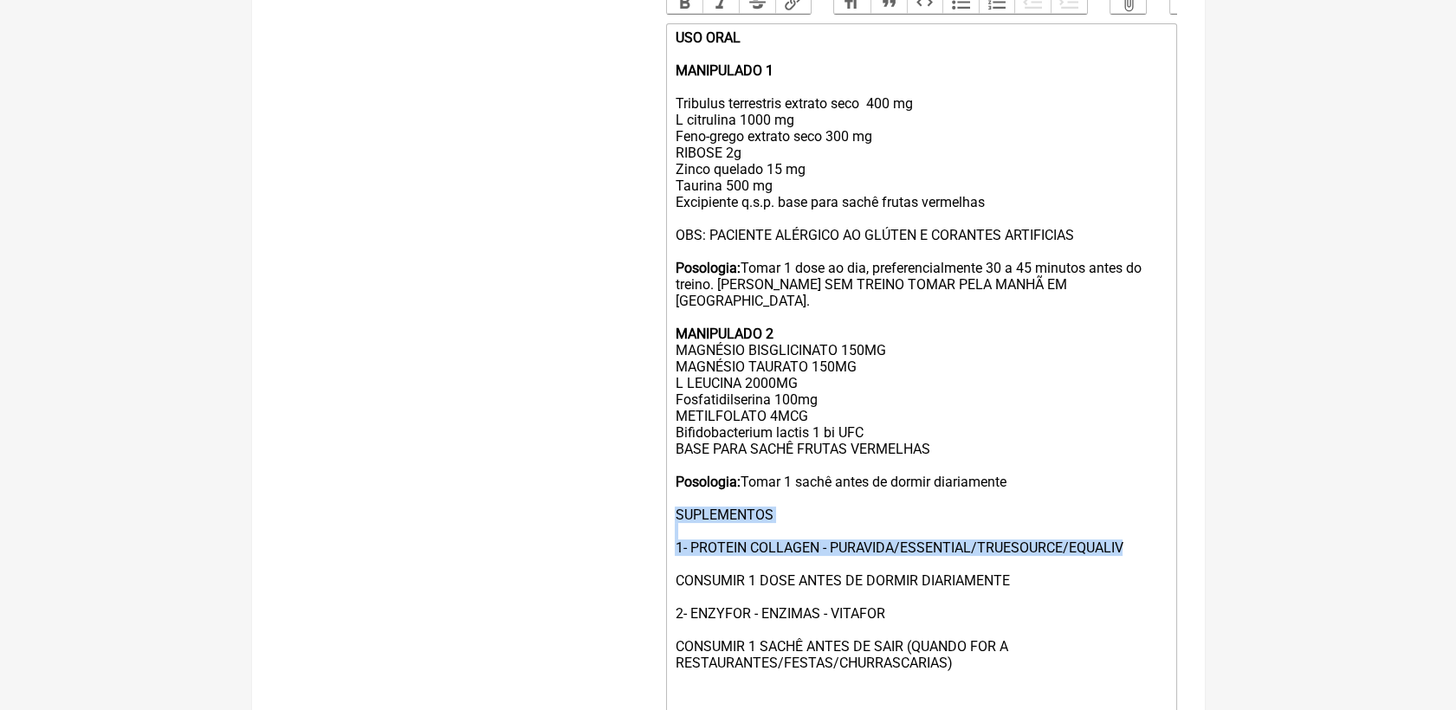
scroll to position [524, 0]
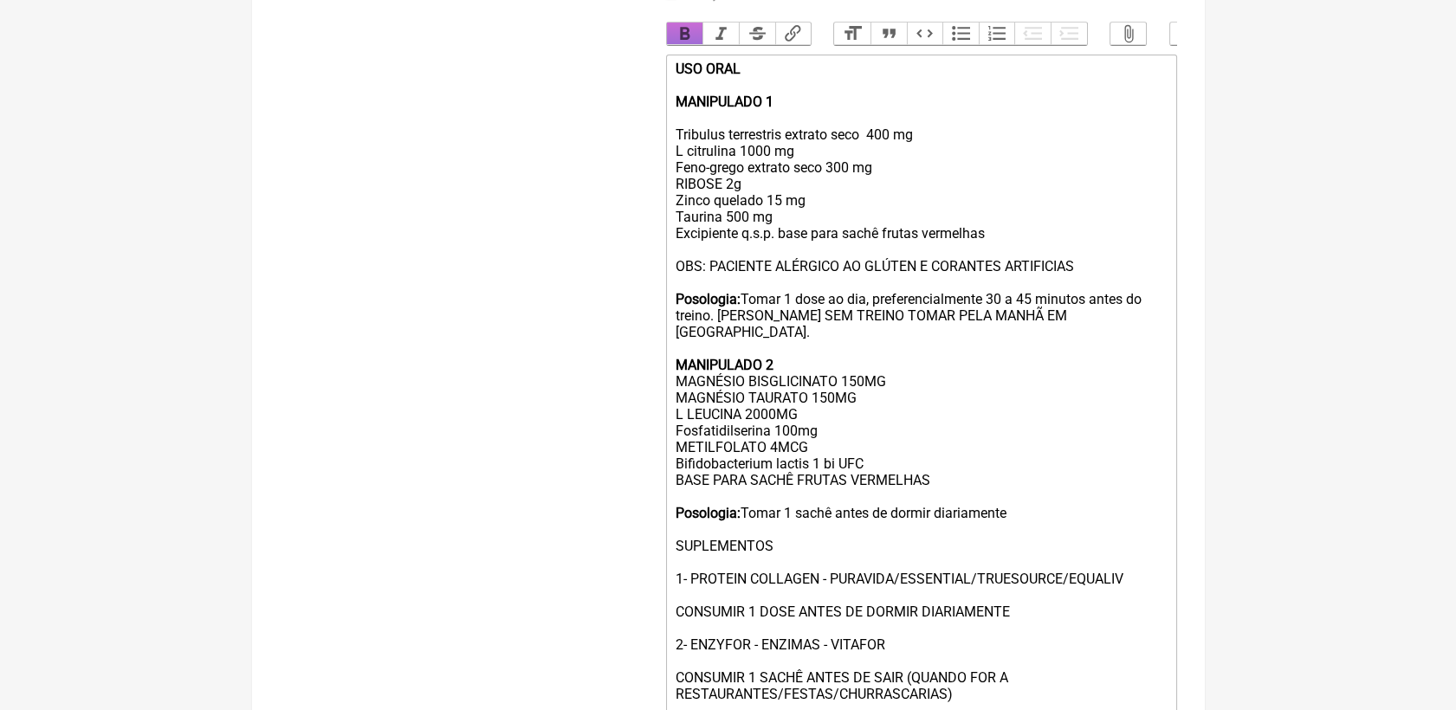
click at [679, 39] on button "Bold" at bounding box center [685, 34] width 36 height 23
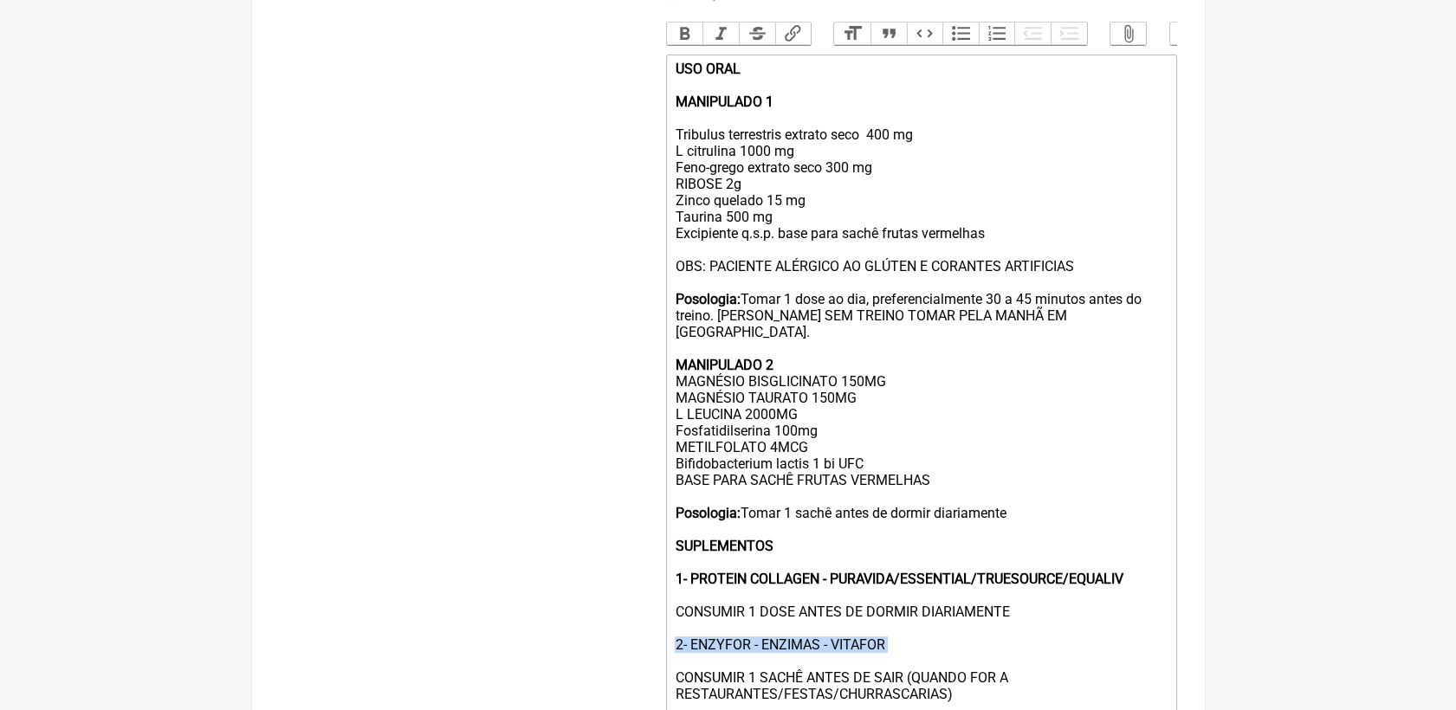
drag, startPoint x: 672, startPoint y: 663, endPoint x: 895, endPoint y: 676, distance: 223.0
click at [895, 676] on trix-editor "USO ORAL MANIPULADO 1 Tribulus terrestris extrato seco 400 mg L citrulina 1000 …" at bounding box center [921, 407] width 511 height 704
click at [682, 33] on button "Bold" at bounding box center [685, 34] width 36 height 23
click at [1159, 670] on div "Posologia: Tomar 1 dose ao dia, preferencialmente 30 a 45 minutos antes do trei…" at bounding box center [921, 513] width 492 height 477
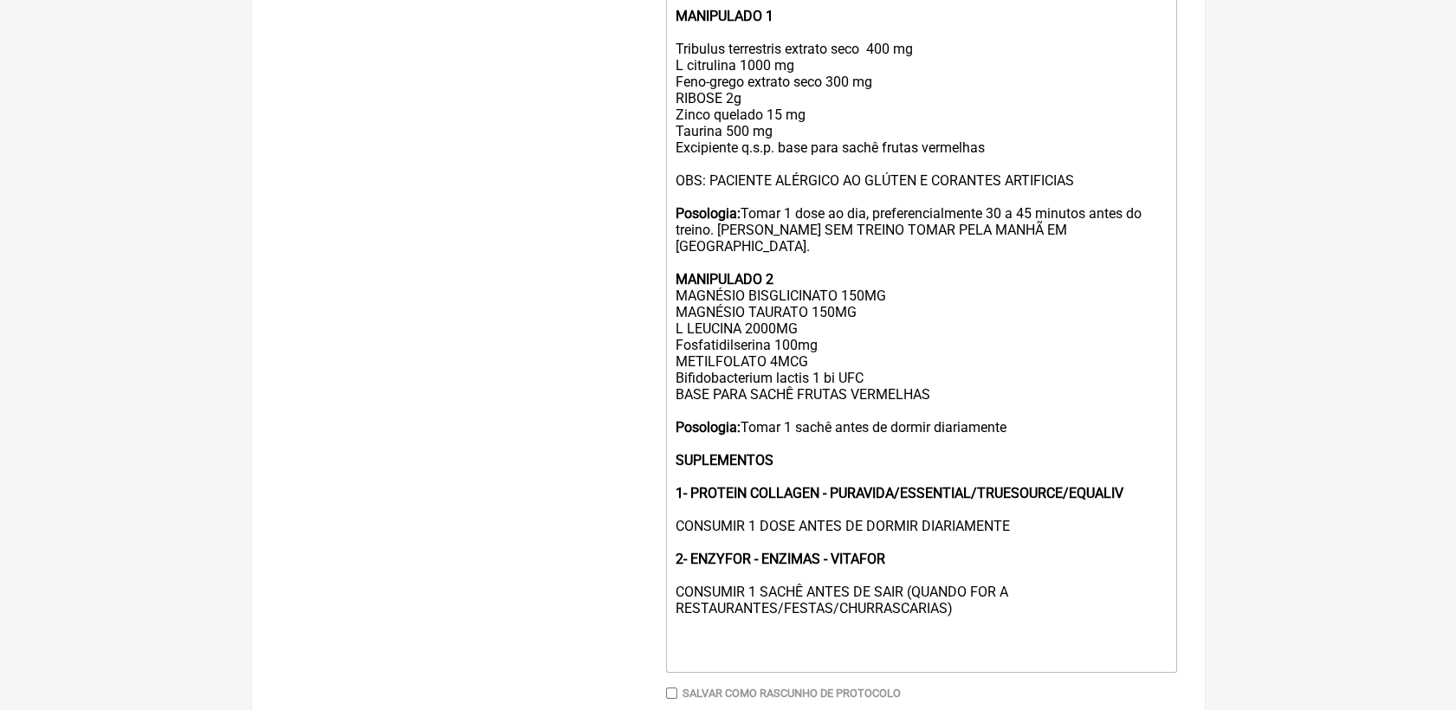
scroll to position [716, 0]
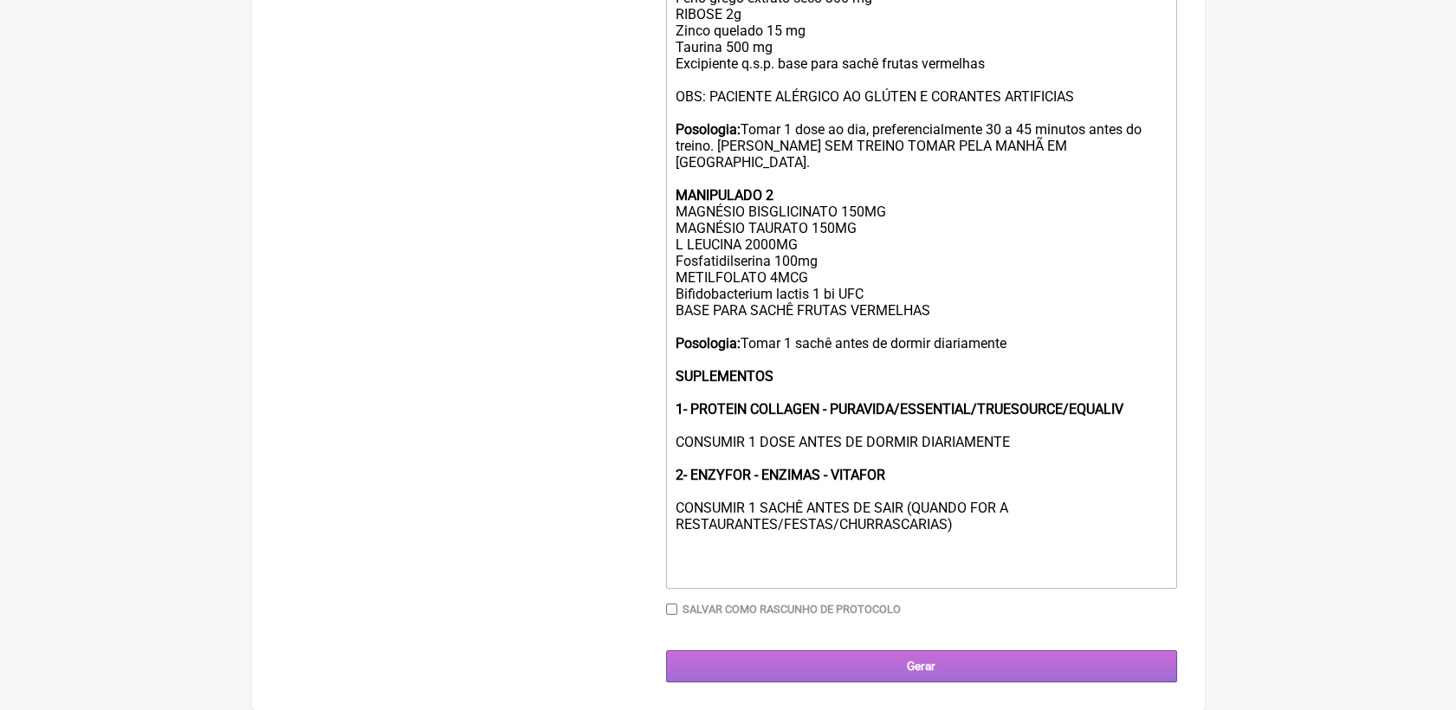
click at [1081, 676] on input "Gerar" at bounding box center [921, 666] width 511 height 32
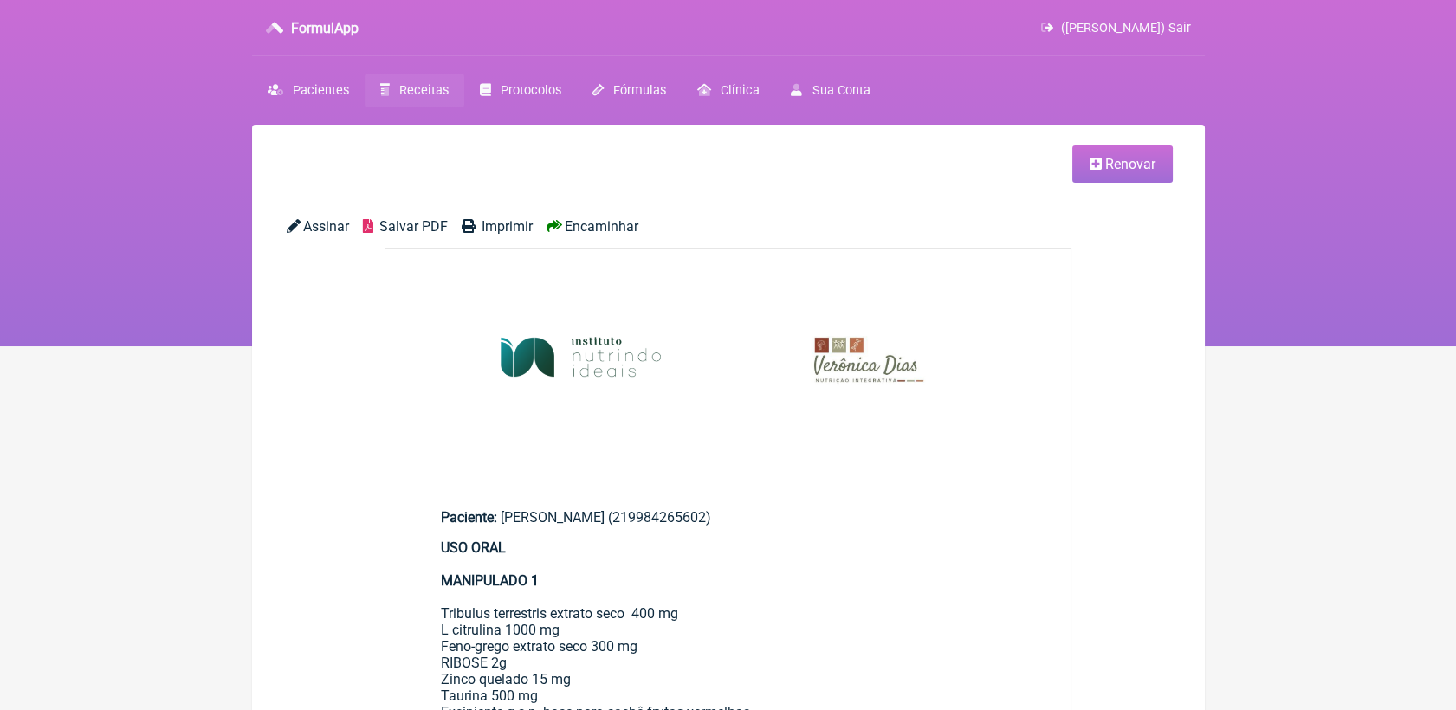
click at [429, 223] on span "Salvar PDF" at bounding box center [413, 226] width 68 height 16
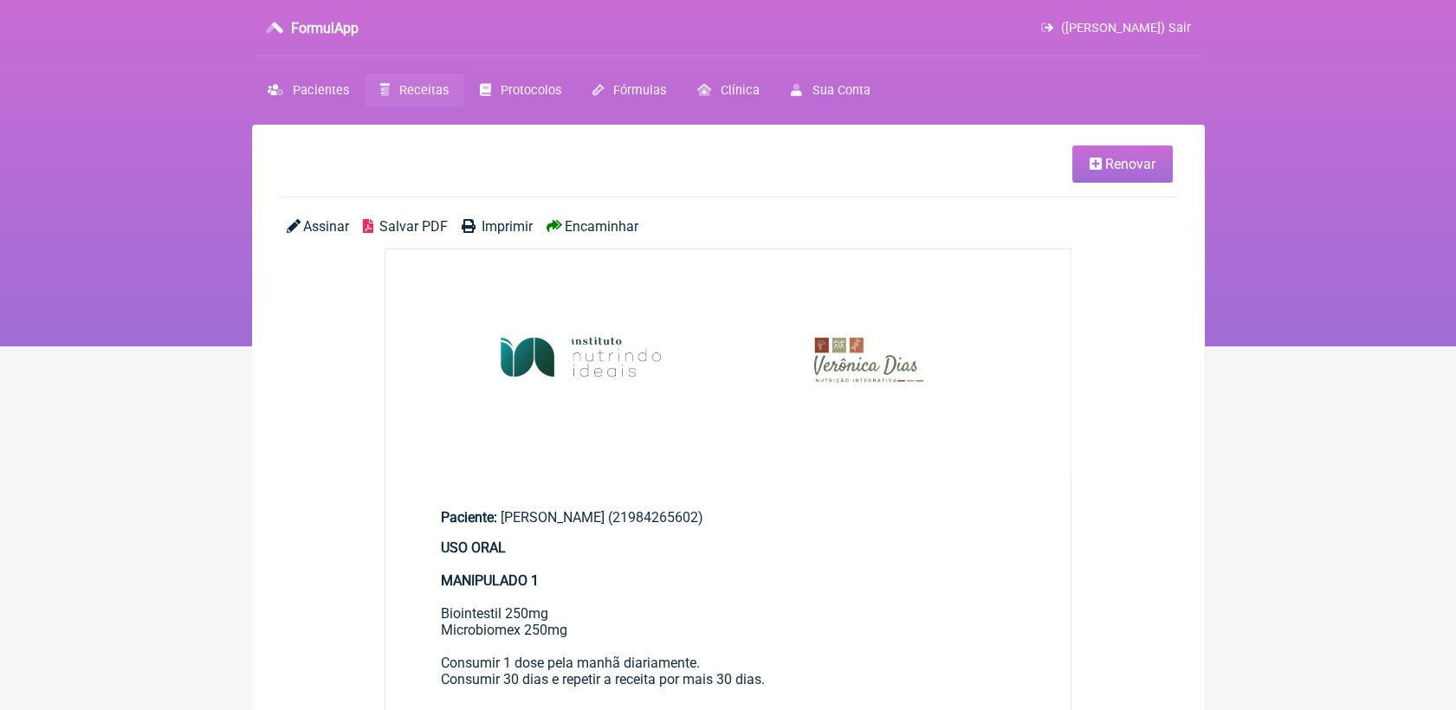
click at [409, 218] on span "Salvar PDF" at bounding box center [413, 226] width 68 height 16
